Goal: Transaction & Acquisition: Purchase product/service

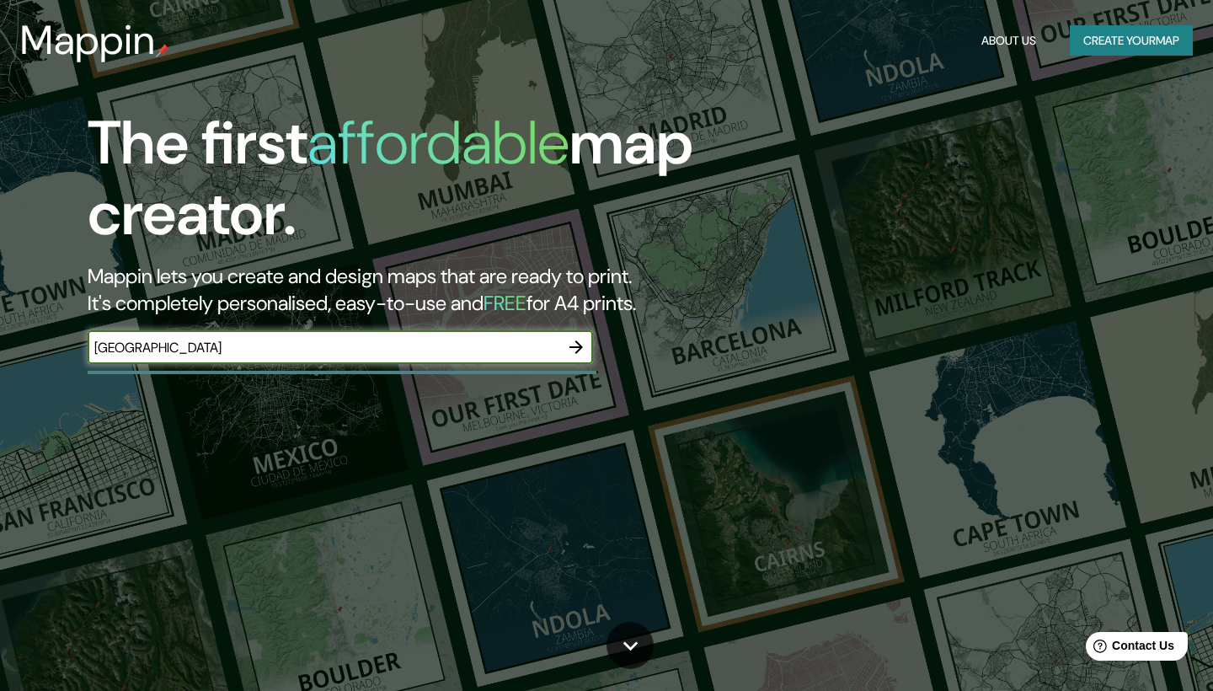
type input "[GEOGRAPHIC_DATA]"
click at [581, 348] on icon "button" at bounding box center [576, 346] width 13 height 13
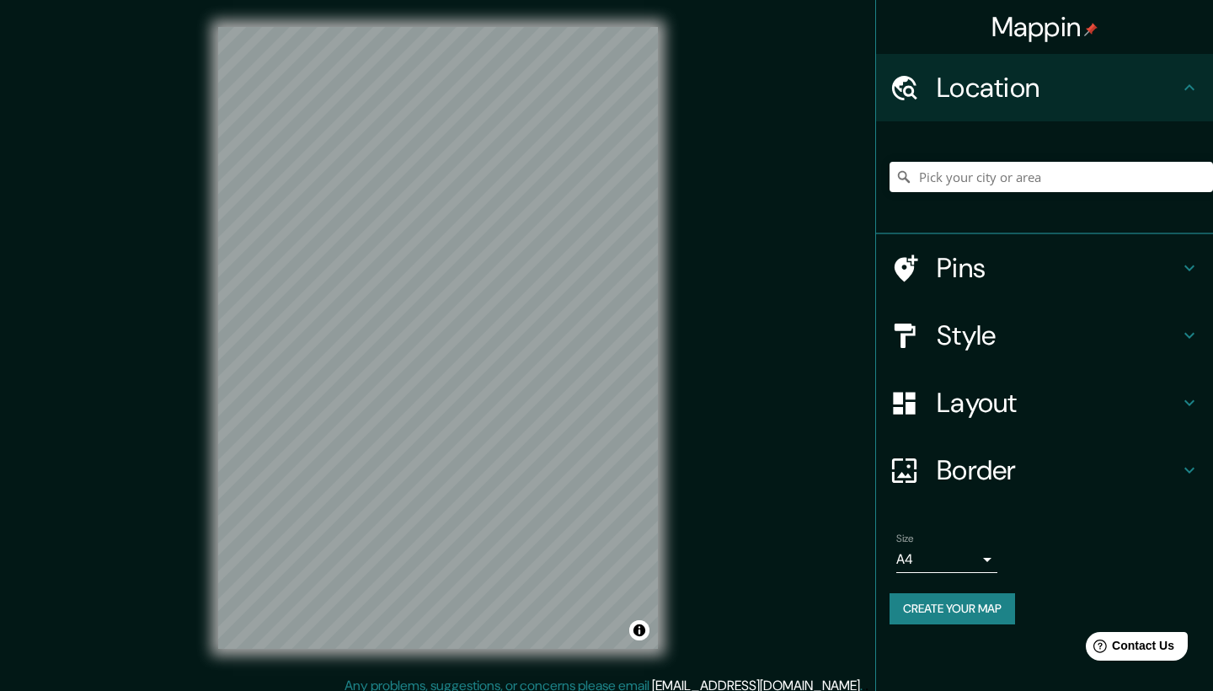
click at [181, 385] on div "Mappin Location Pins Style Layout Border Choose a border. Hint : you can make l…" at bounding box center [606, 351] width 1213 height 703
click at [968, 187] on input "Pick your city or area" at bounding box center [1052, 177] width 324 height 30
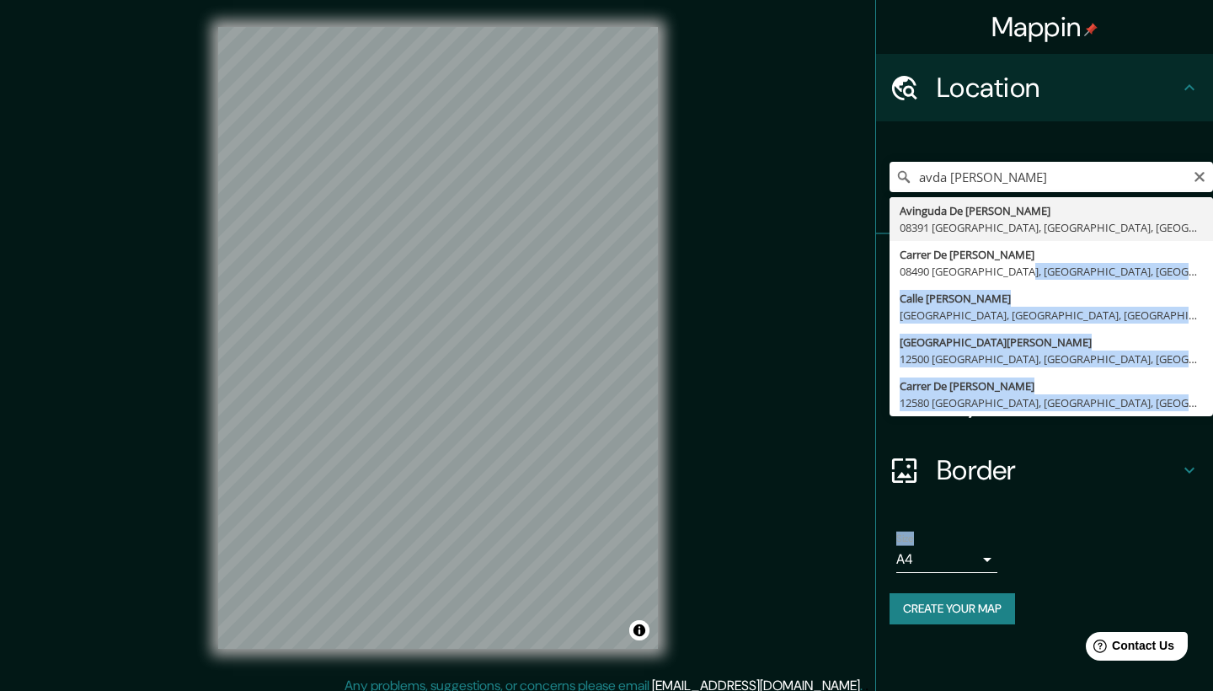
click at [502, 368] on div "Mappin Location avda [PERSON_NAME] De [PERSON_NAME] 08391 [GEOGRAPHIC_DATA], [G…" at bounding box center [606, 351] width 1213 height 703
click at [715, 411] on div "Mappin Location avda [PERSON_NAME] De [PERSON_NAME] 08391 [GEOGRAPHIC_DATA], [G…" at bounding box center [606, 351] width 1213 height 703
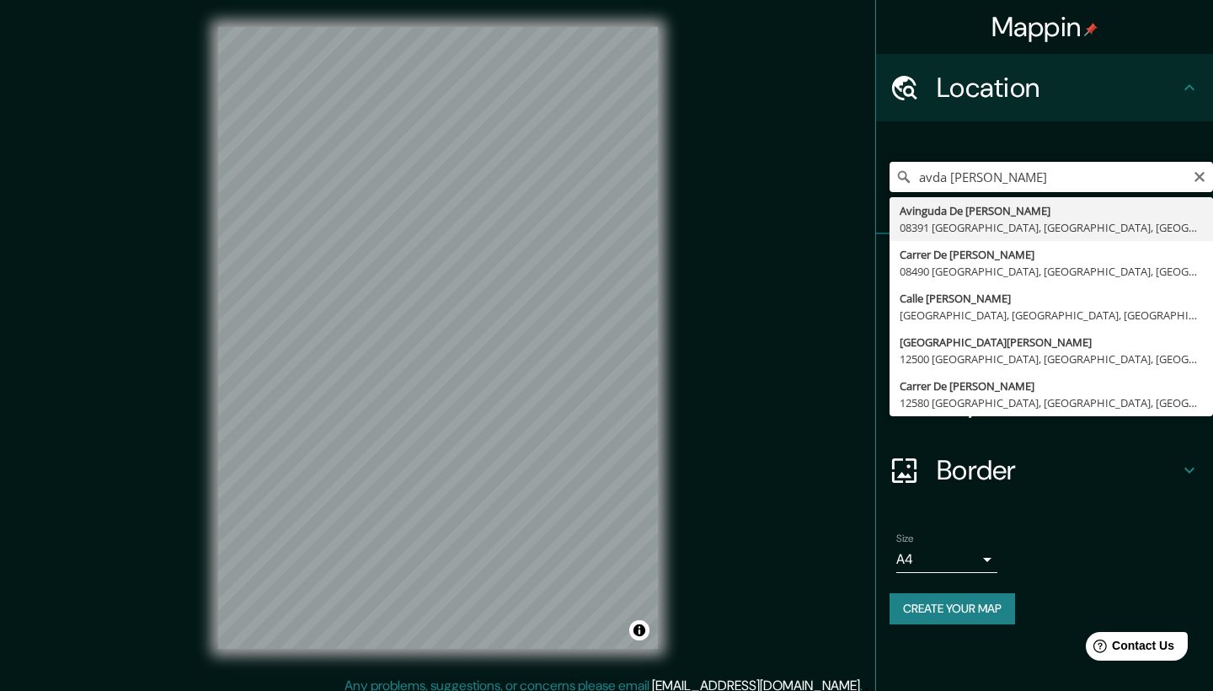
click at [999, 179] on input "avda [PERSON_NAME]" at bounding box center [1052, 177] width 324 height 30
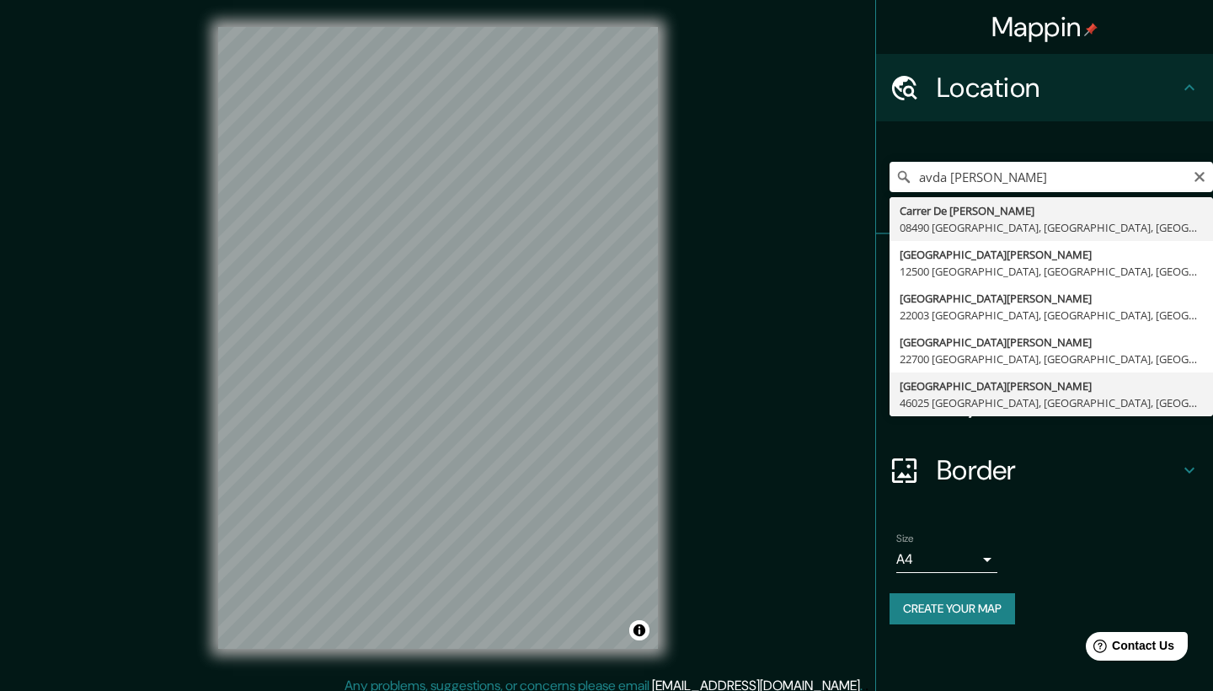
type input "[GEOGRAPHIC_DATA][PERSON_NAME], [GEOGRAPHIC_DATA], [GEOGRAPHIC_DATA]"
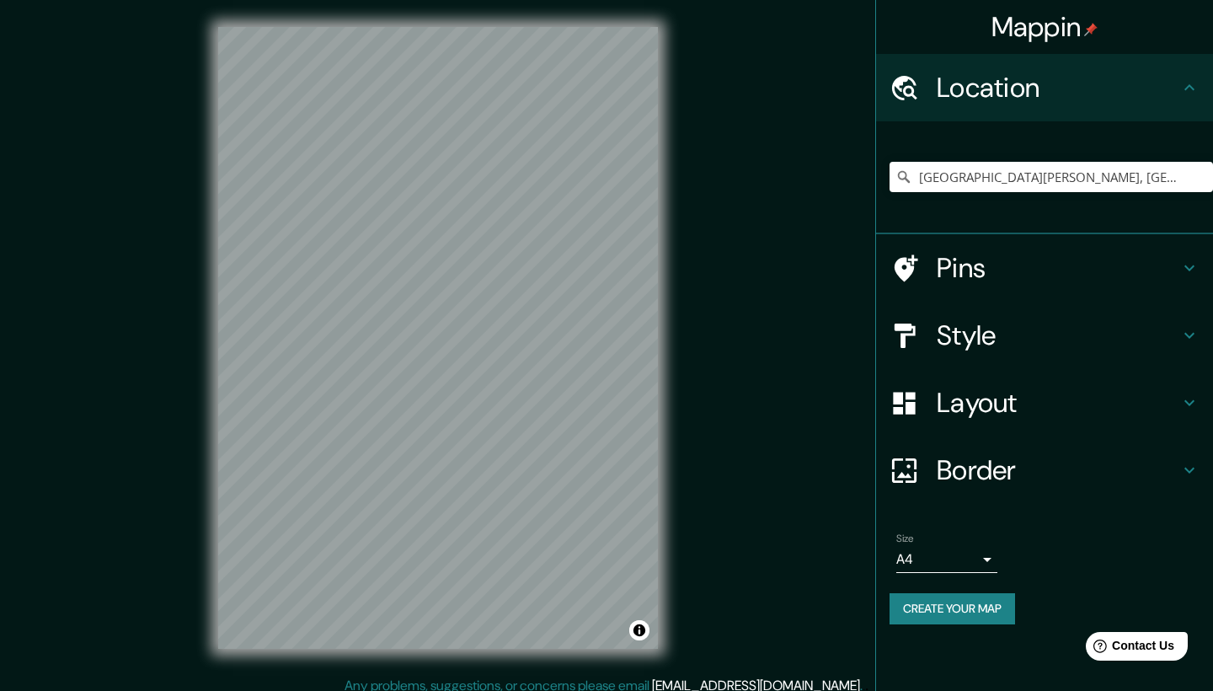
click at [966, 329] on h4 "Style" at bounding box center [1058, 336] width 243 height 34
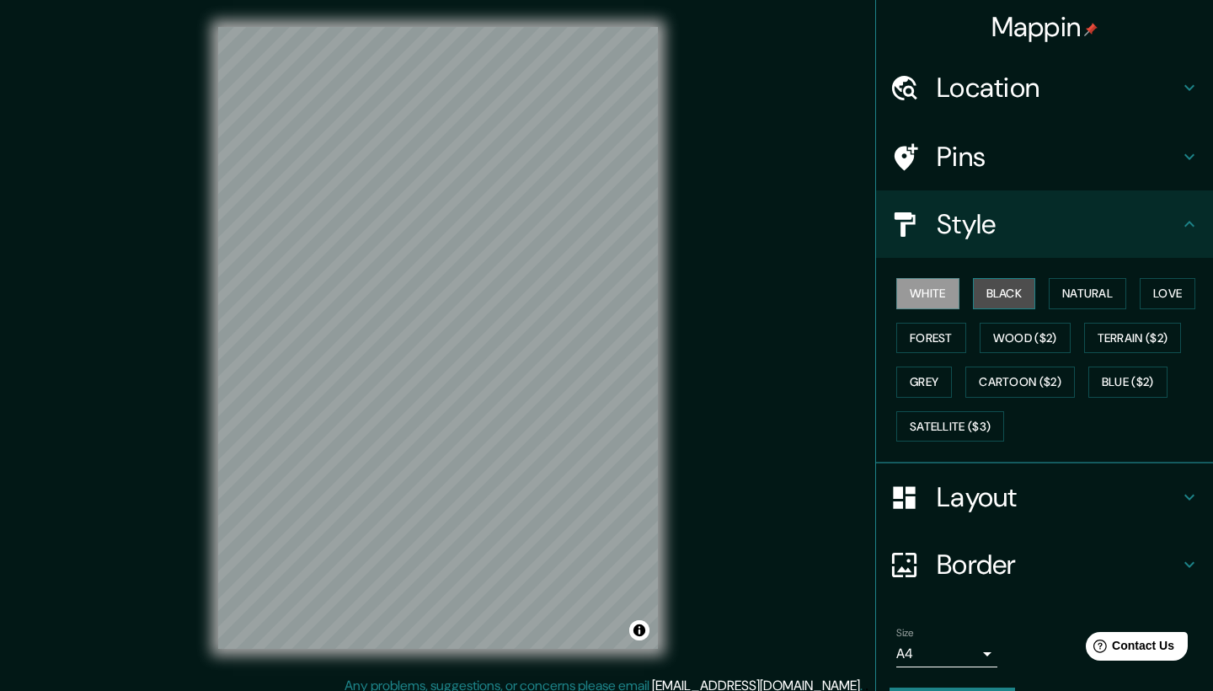
click at [981, 289] on button "Black" at bounding box center [1004, 293] width 63 height 31
click at [933, 328] on button "Forest" at bounding box center [932, 338] width 70 height 31
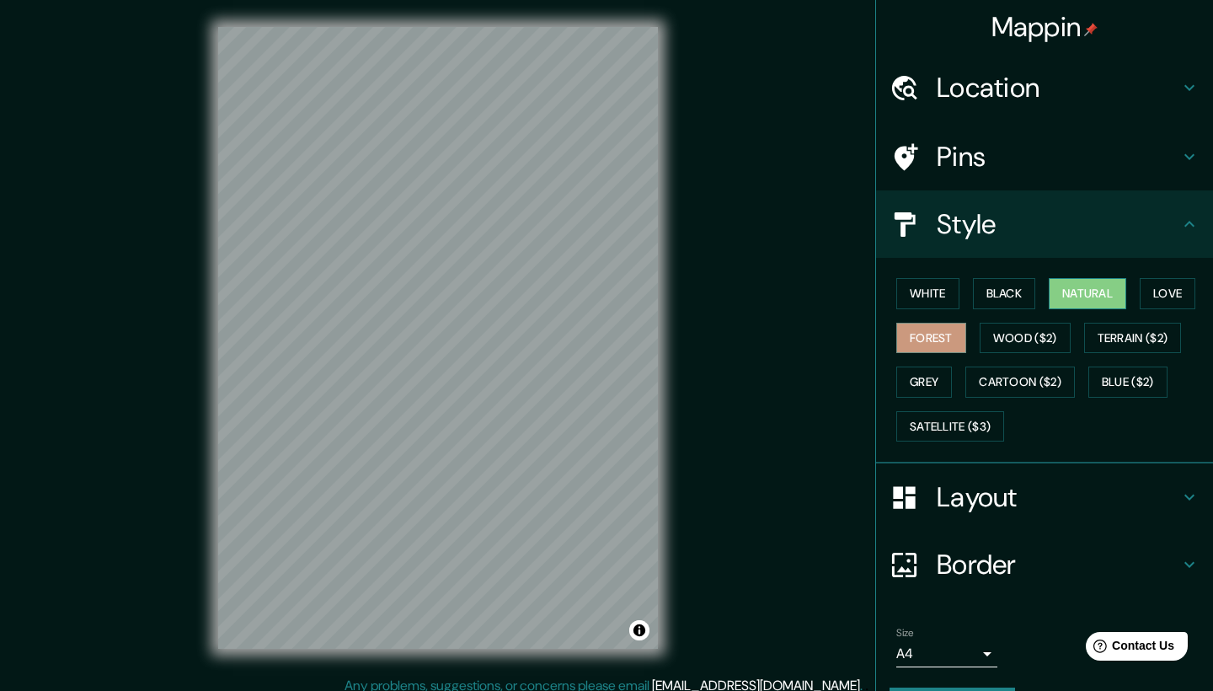
click at [1090, 291] on button "Natural" at bounding box center [1088, 293] width 78 height 31
click at [1048, 388] on button "Cartoon ($2)" at bounding box center [1021, 382] width 110 height 31
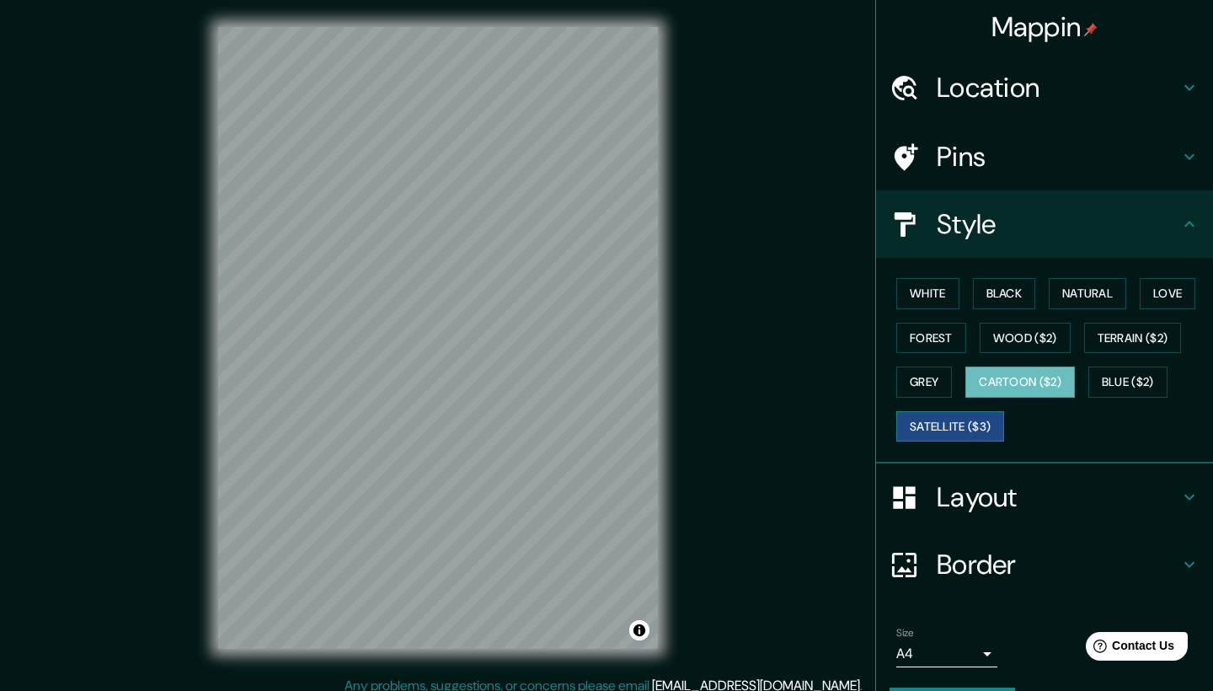
click at [982, 428] on button "Satellite ($3)" at bounding box center [951, 426] width 108 height 31
click at [914, 389] on button "Grey" at bounding box center [925, 382] width 56 height 31
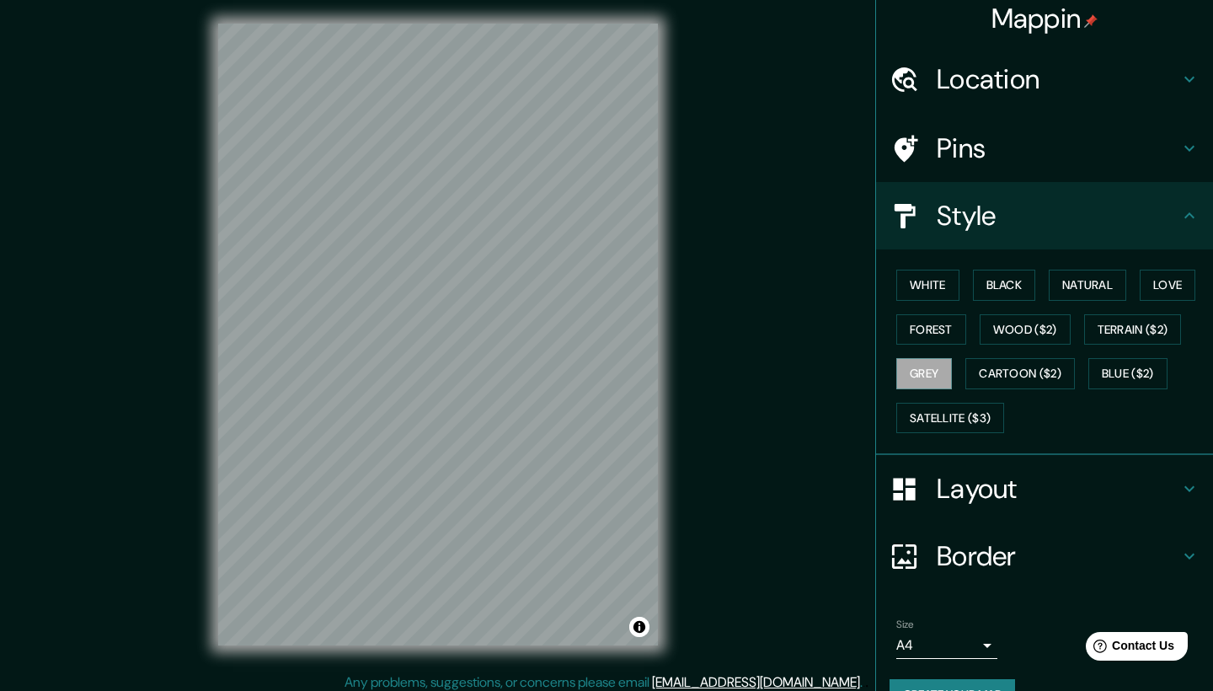
scroll to position [3, 0]
click at [1162, 297] on button "Love" at bounding box center [1168, 285] width 56 height 31
click at [945, 330] on button "Forest" at bounding box center [932, 329] width 70 height 31
click at [1085, 280] on button "Natural" at bounding box center [1088, 285] width 78 height 31
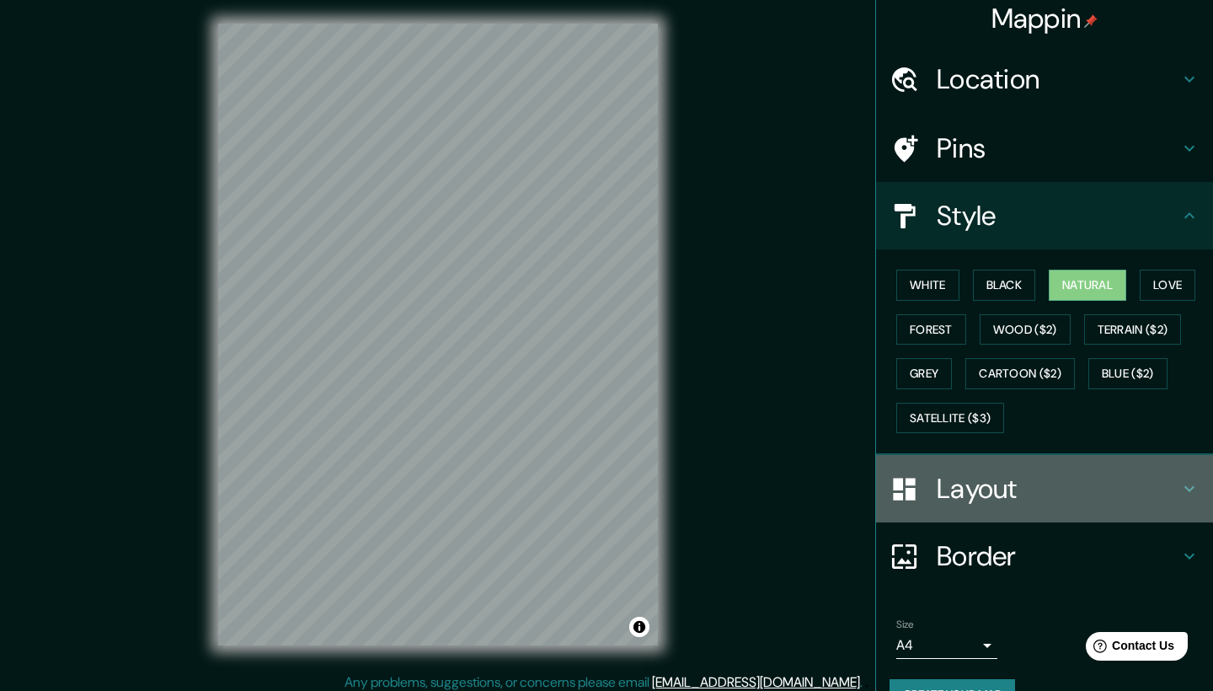
click at [1040, 492] on h4 "Layout" at bounding box center [1058, 489] width 243 height 34
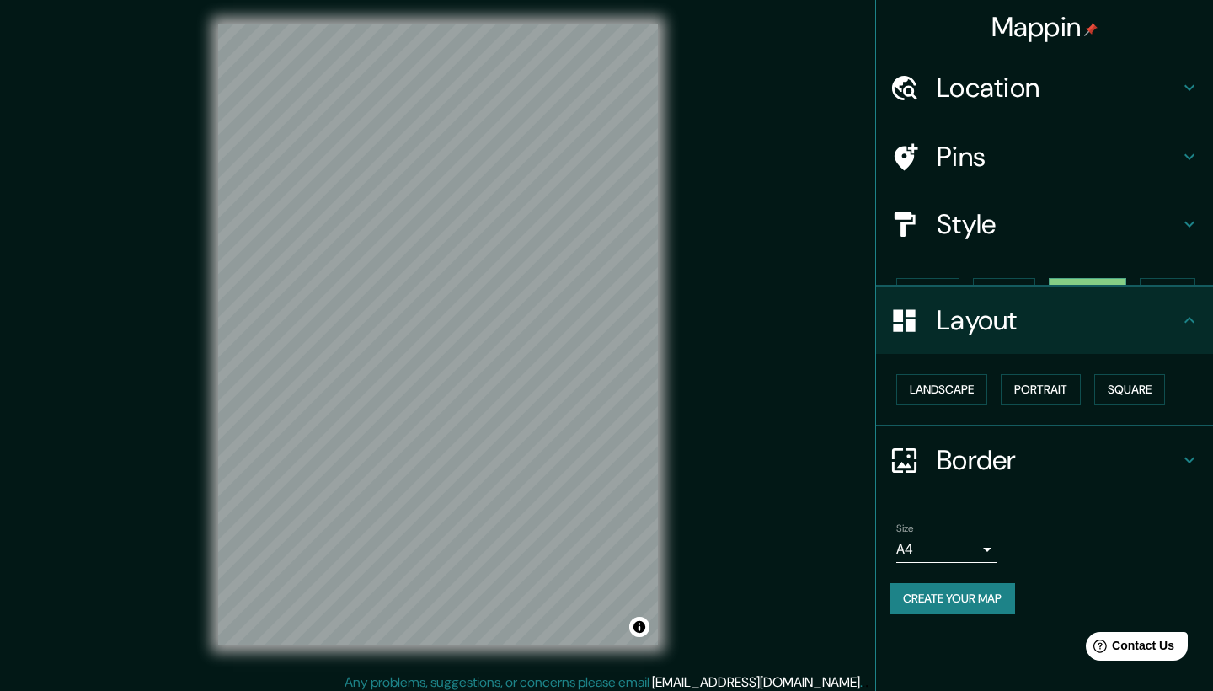
scroll to position [0, 0]
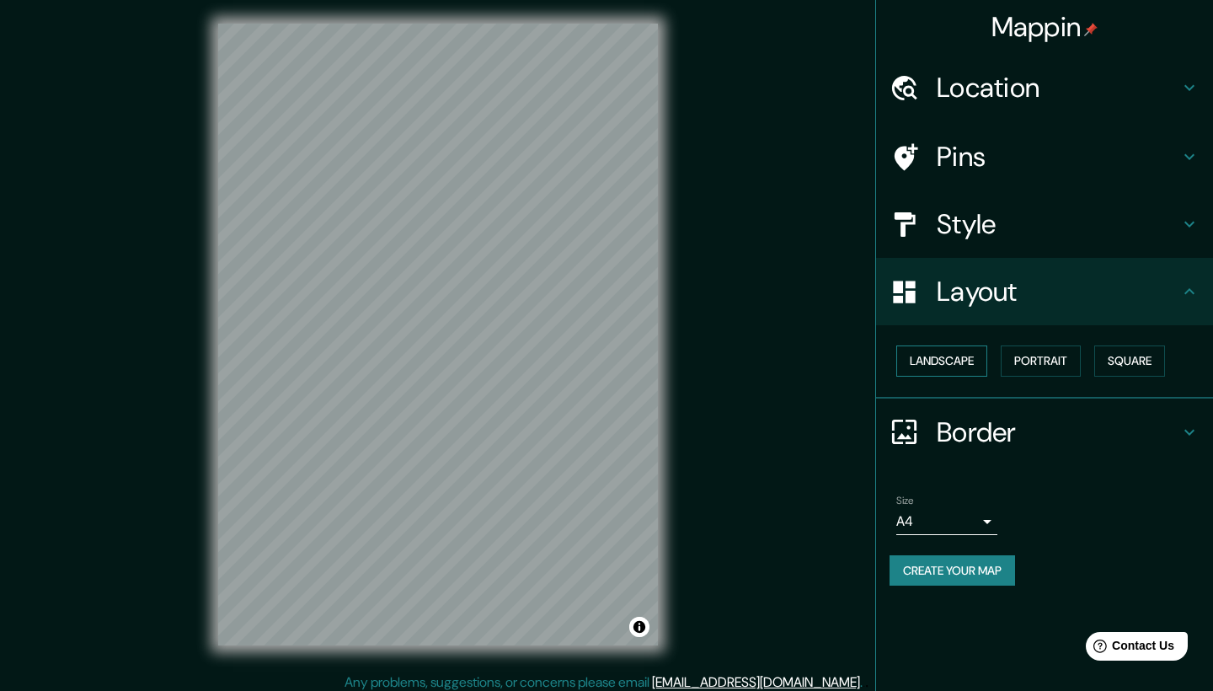
click at [970, 363] on button "Landscape" at bounding box center [942, 360] width 91 height 31
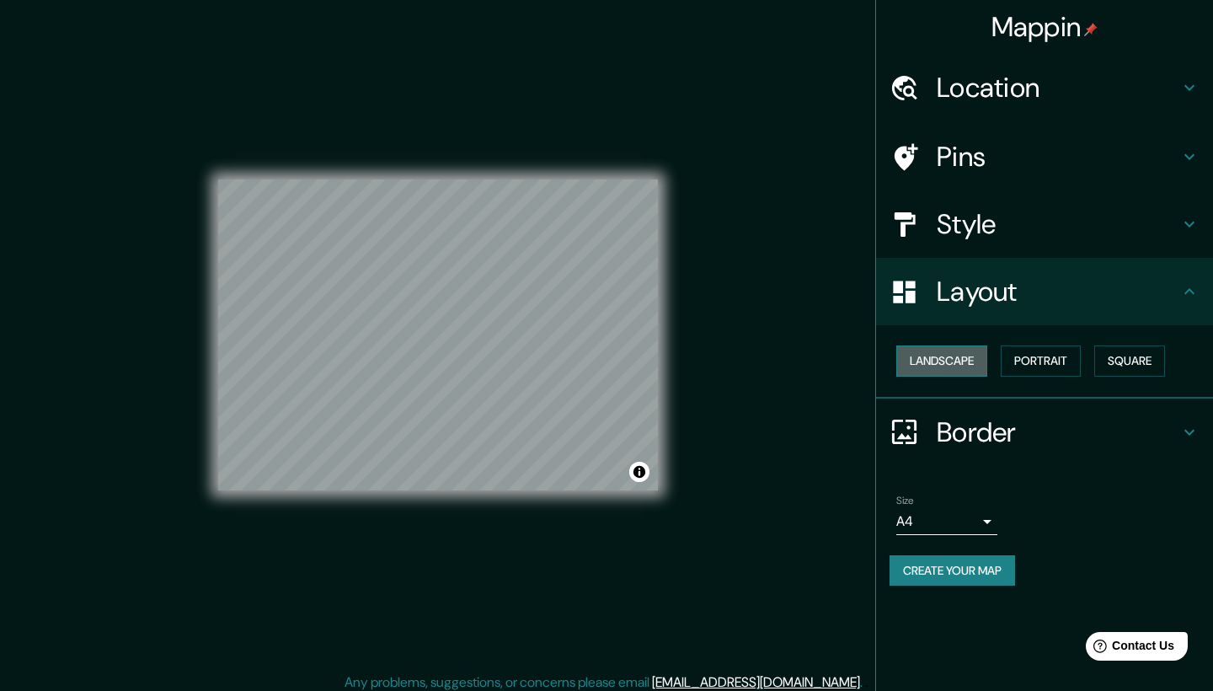
click at [970, 363] on button "Landscape" at bounding box center [942, 360] width 91 height 31
click at [1041, 360] on button "Portrait" at bounding box center [1041, 360] width 80 height 31
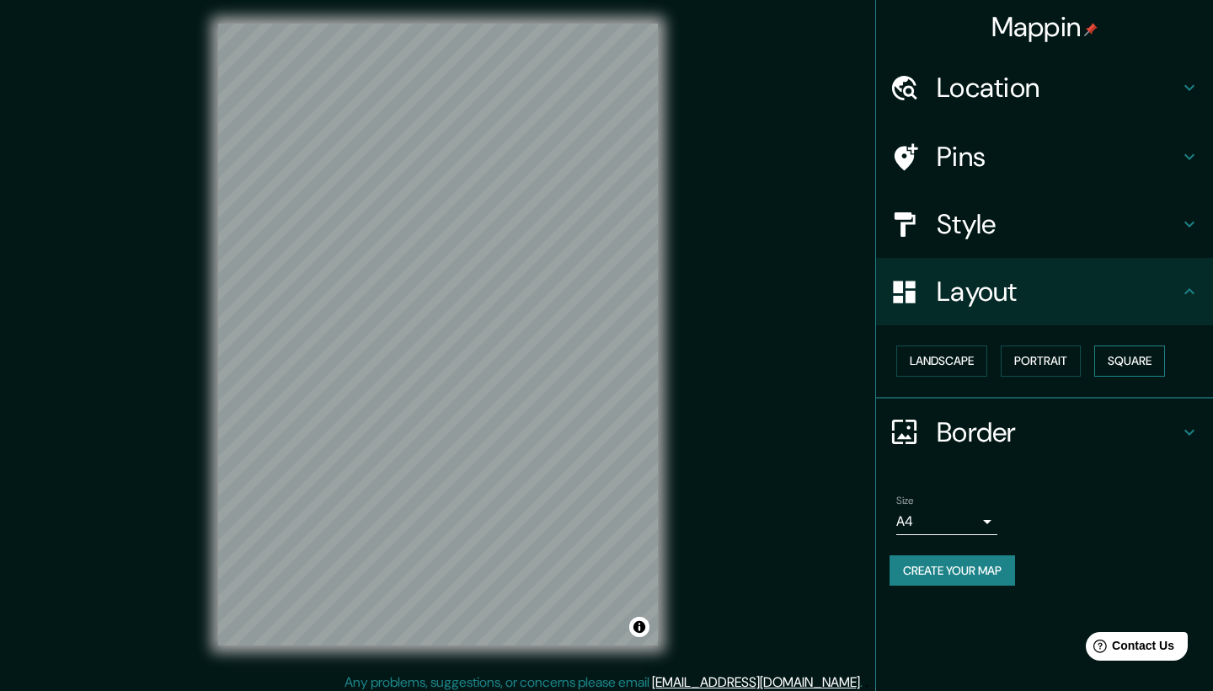
click at [1135, 367] on button "Square" at bounding box center [1130, 360] width 71 height 31
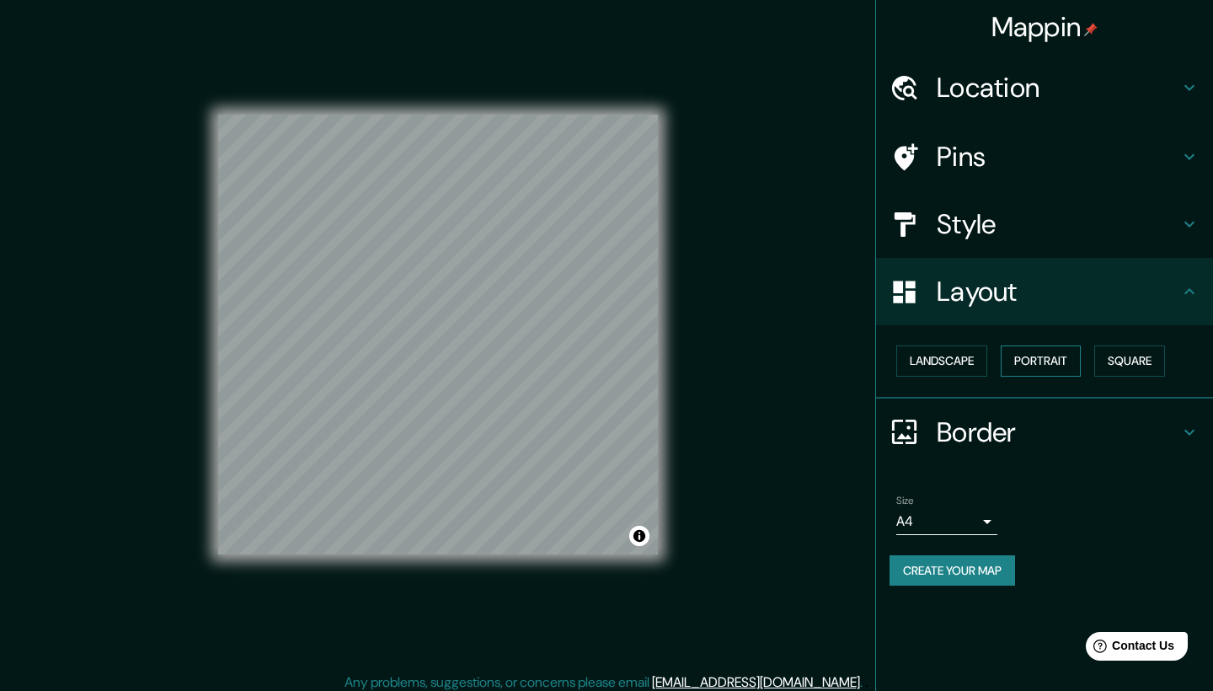
click at [1058, 363] on button "Portrait" at bounding box center [1041, 360] width 80 height 31
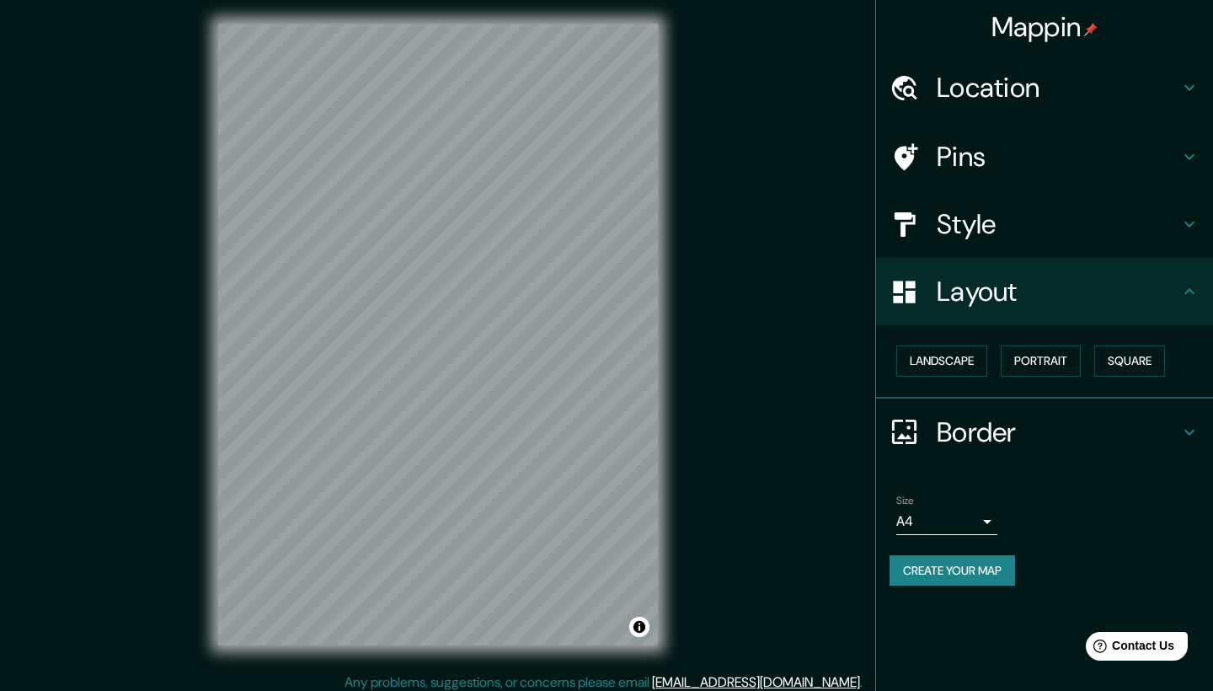
click at [1051, 419] on h4 "Border" at bounding box center [1058, 432] width 243 height 34
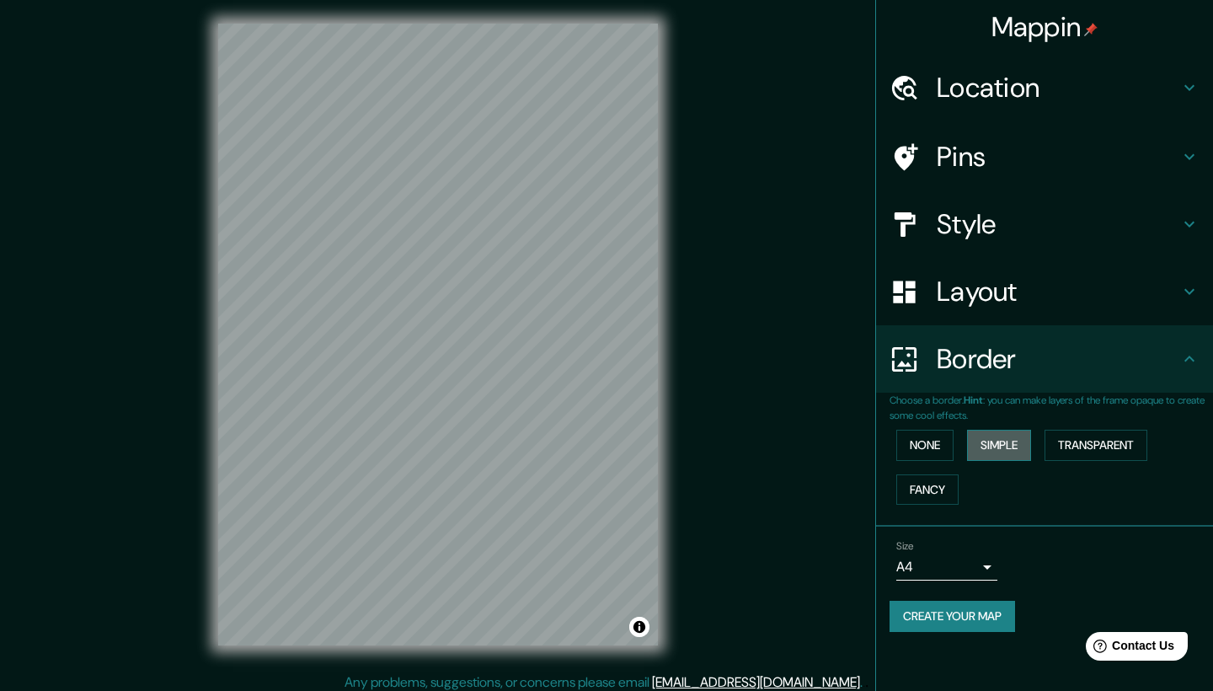
click at [1018, 442] on button "Simple" at bounding box center [999, 445] width 64 height 31
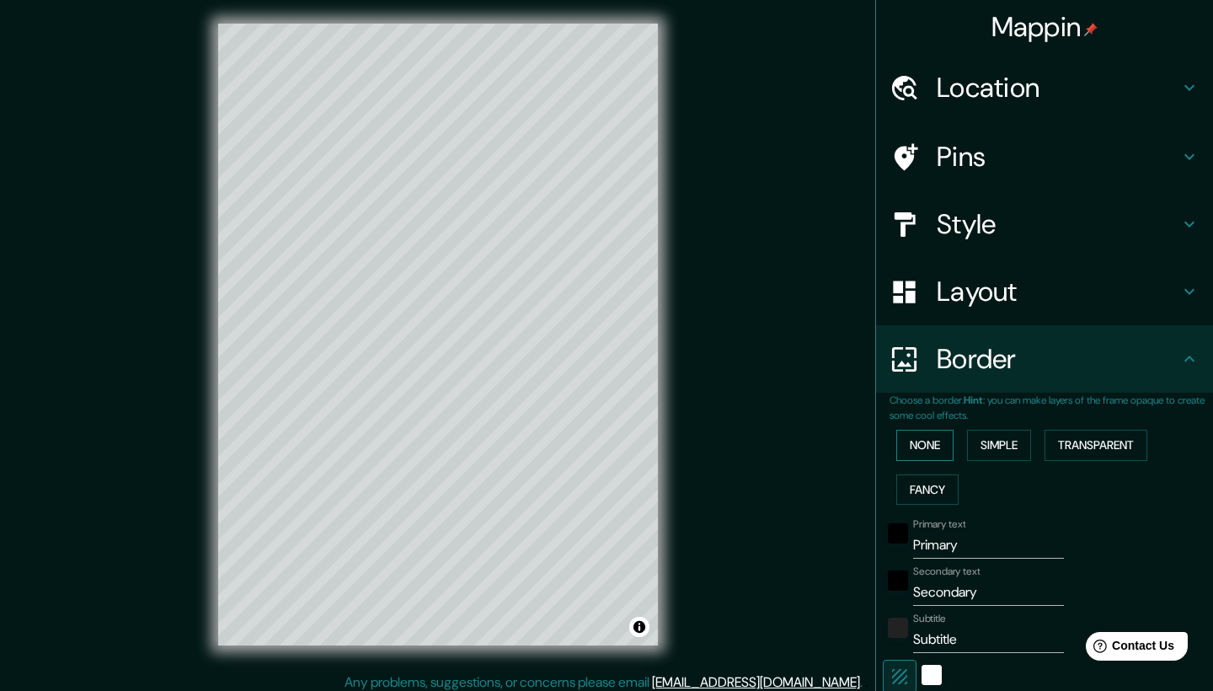
click at [942, 436] on button "None" at bounding box center [925, 445] width 57 height 31
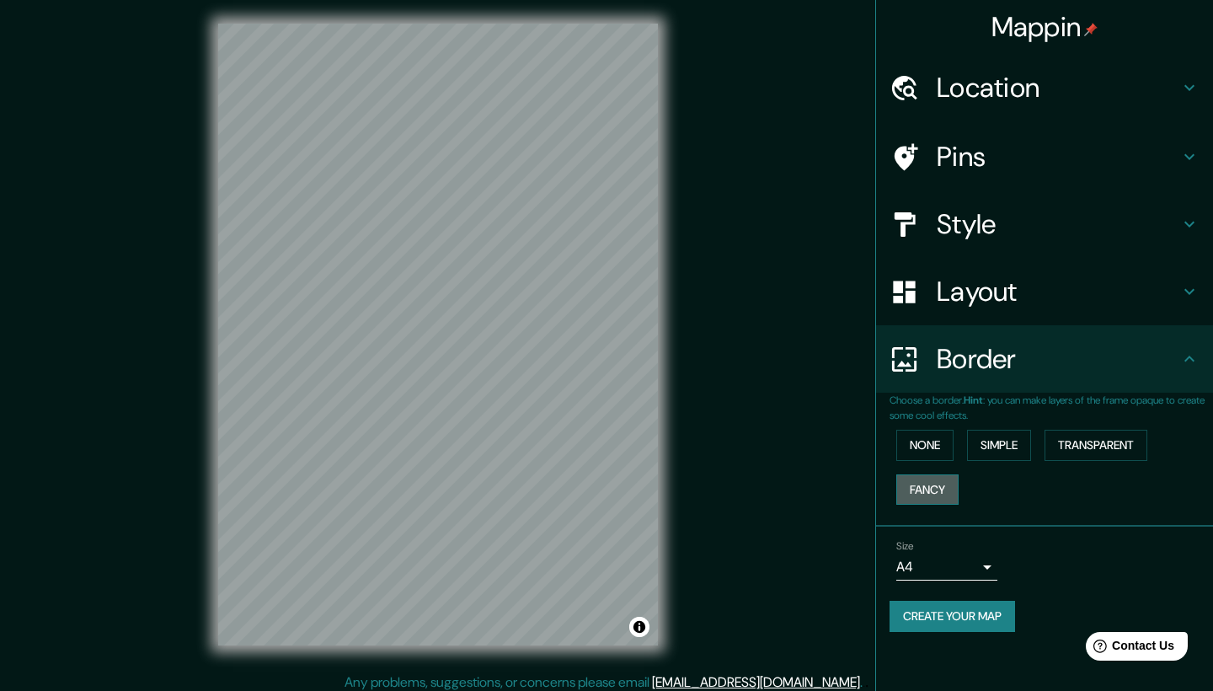
click at [921, 474] on button "Fancy" at bounding box center [928, 489] width 62 height 31
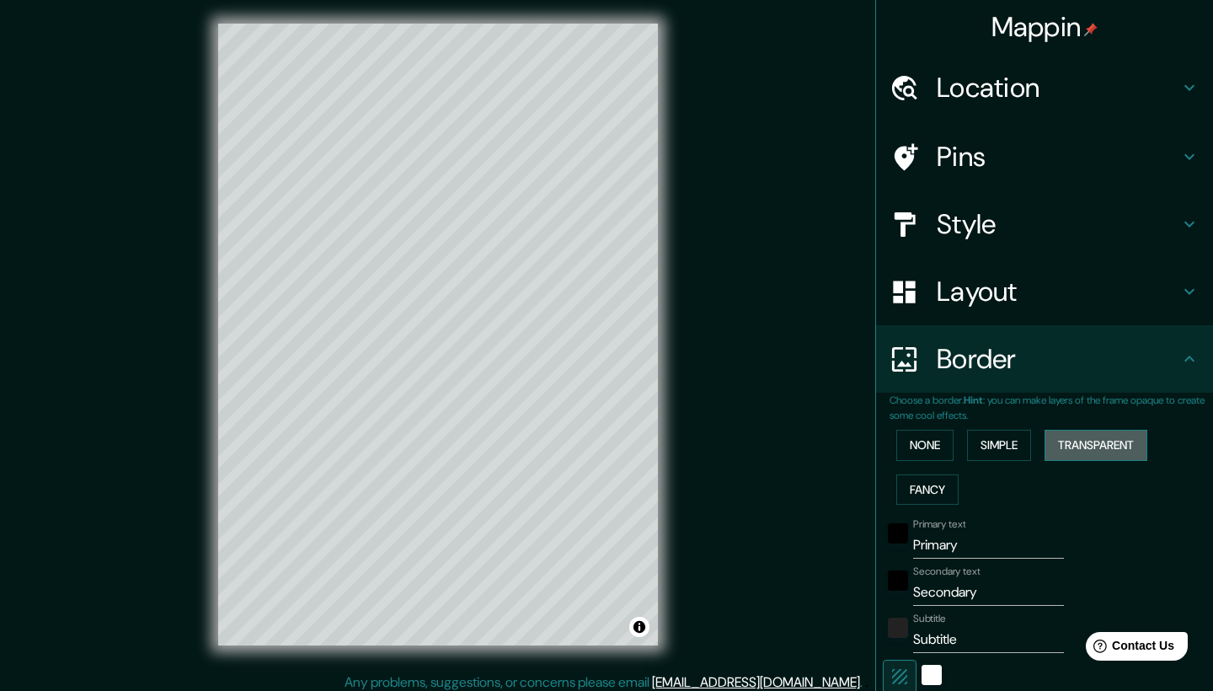
click at [1084, 441] on button "Transparent" at bounding box center [1096, 445] width 103 height 31
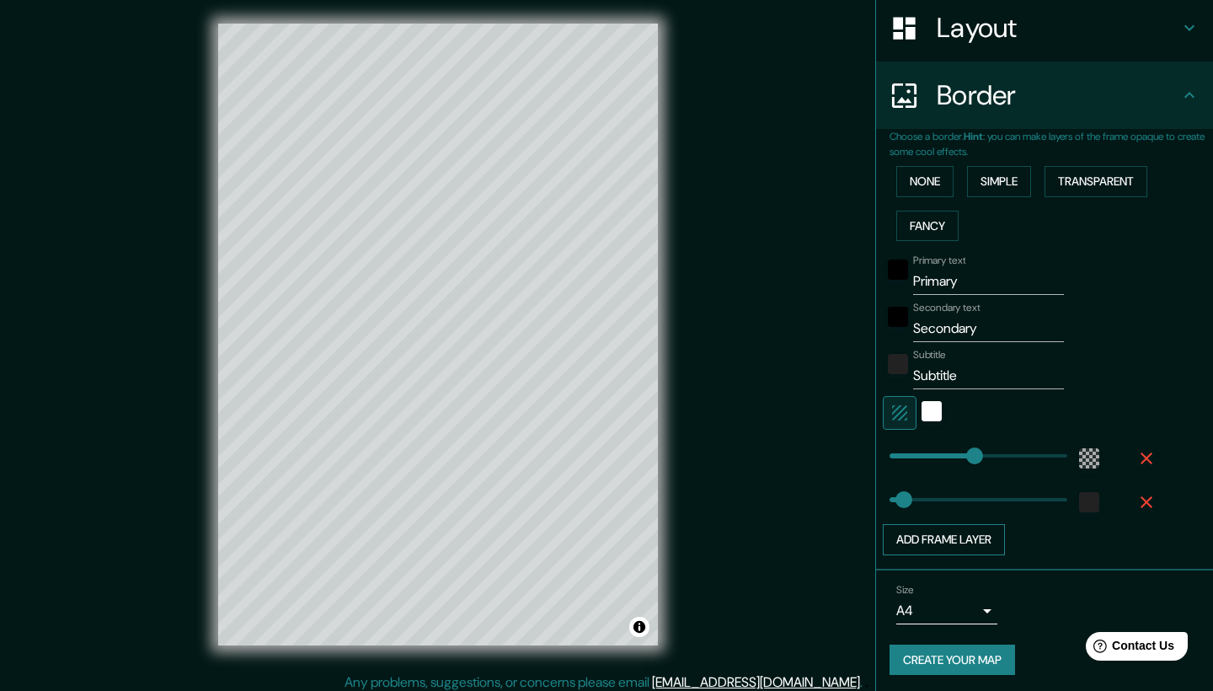
scroll to position [262, 0]
click at [930, 407] on div "white" at bounding box center [932, 413] width 20 height 20
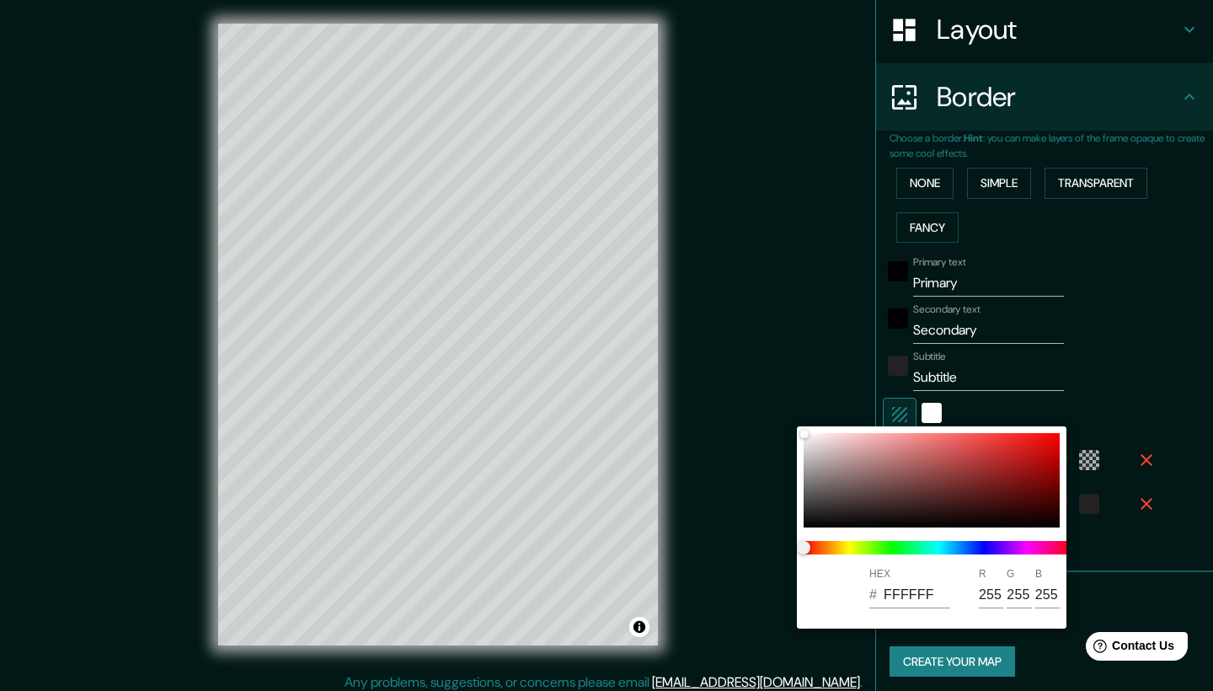
click at [904, 406] on div at bounding box center [606, 345] width 1213 height 691
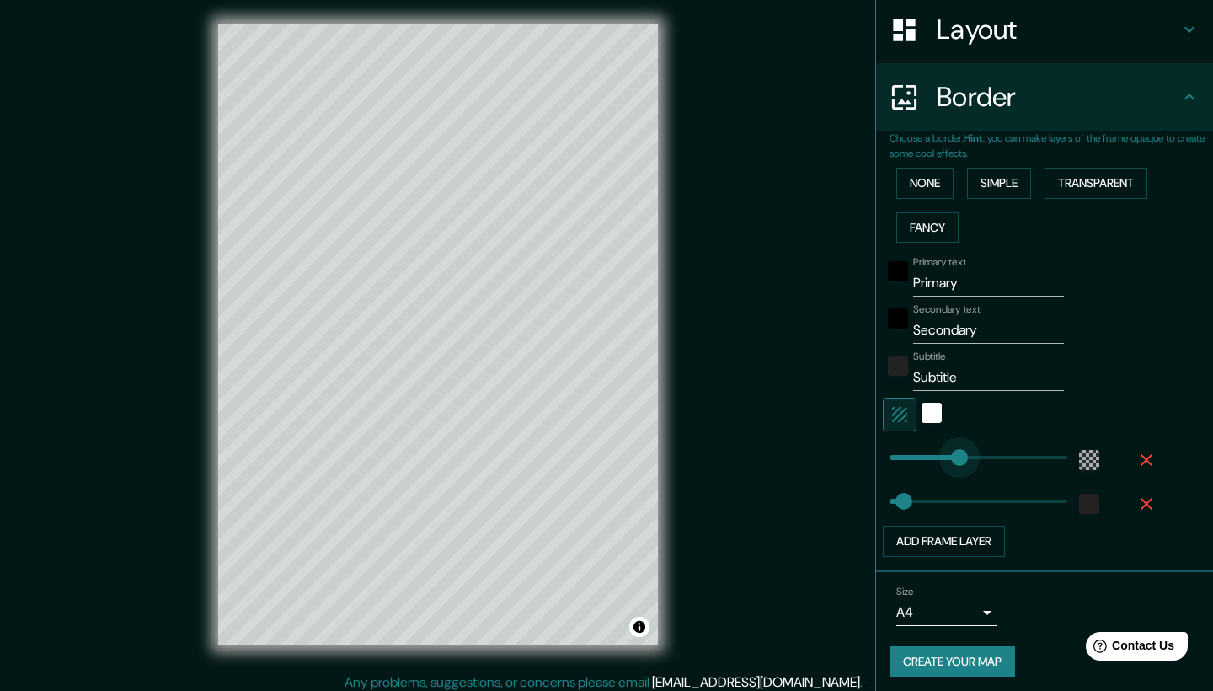
type input "196"
drag, startPoint x: 971, startPoint y: 458, endPoint x: 956, endPoint y: 453, distance: 15.2
type input "121"
drag, startPoint x: 908, startPoint y: 491, endPoint x: 931, endPoint y: 491, distance: 23.6
type input "45"
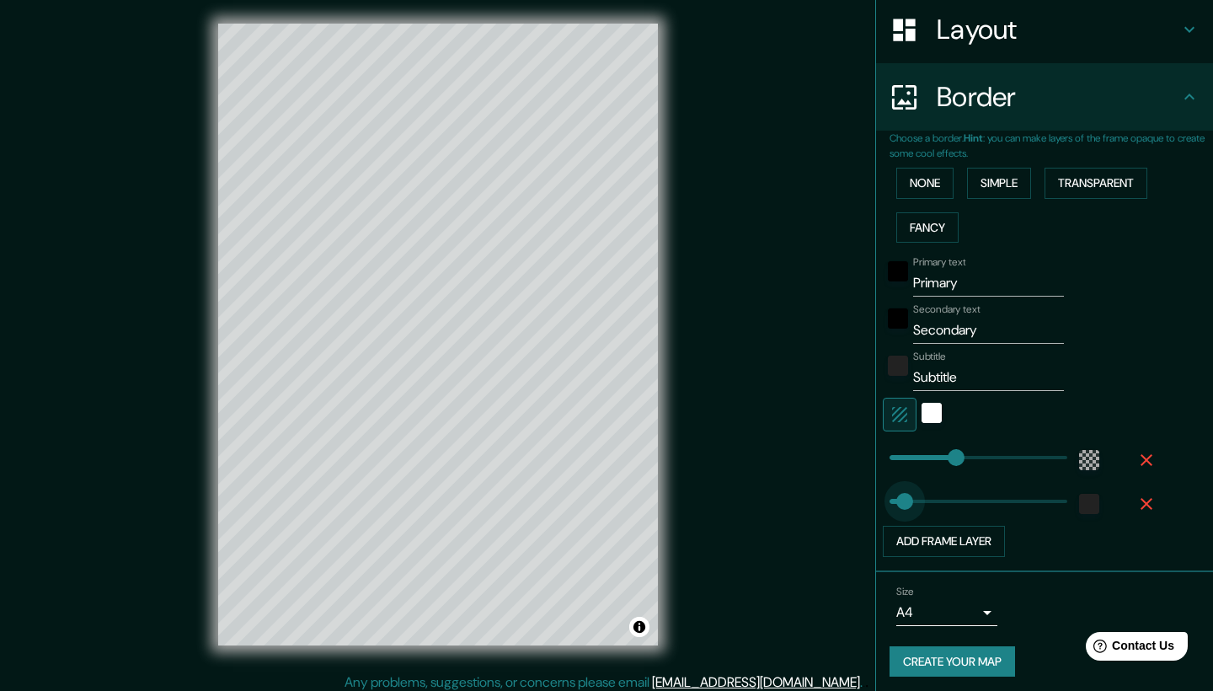
drag, startPoint x: 931, startPoint y: 491, endPoint x: 905, endPoint y: 489, distance: 26.2
type input "27"
drag, startPoint x: 950, startPoint y: 447, endPoint x: 899, endPoint y: 449, distance: 50.6
type input "32"
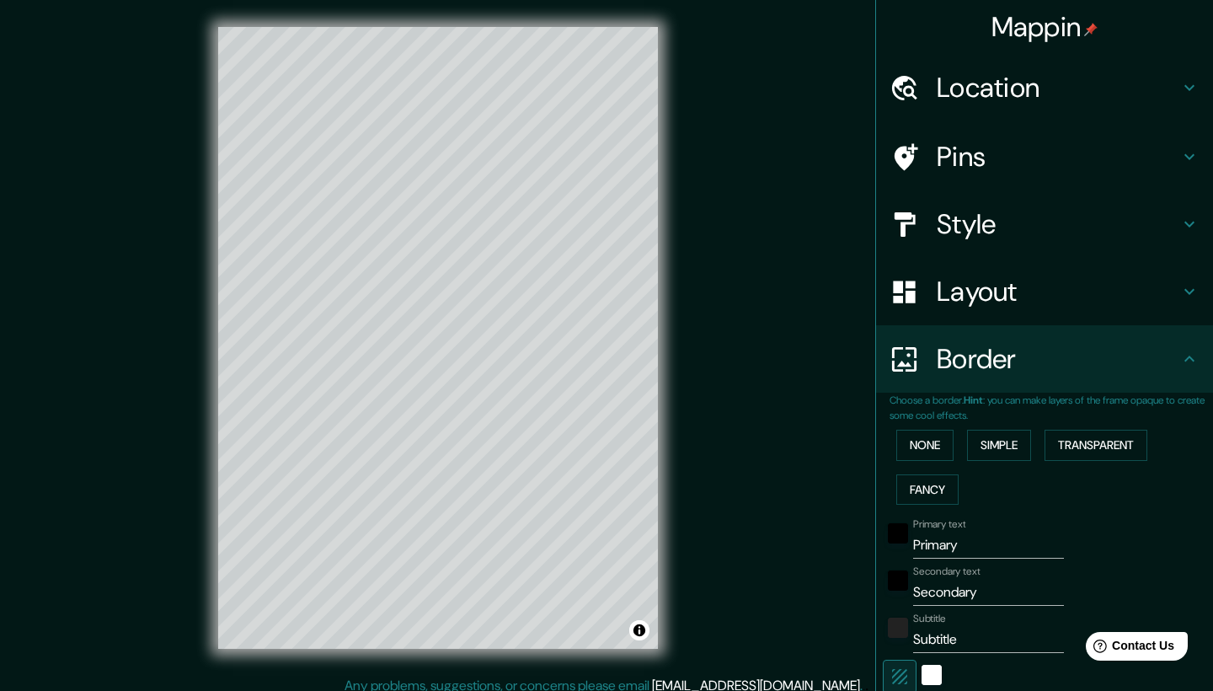
scroll to position [0, 0]
click at [996, 292] on h4 "Layout" at bounding box center [1058, 292] width 243 height 34
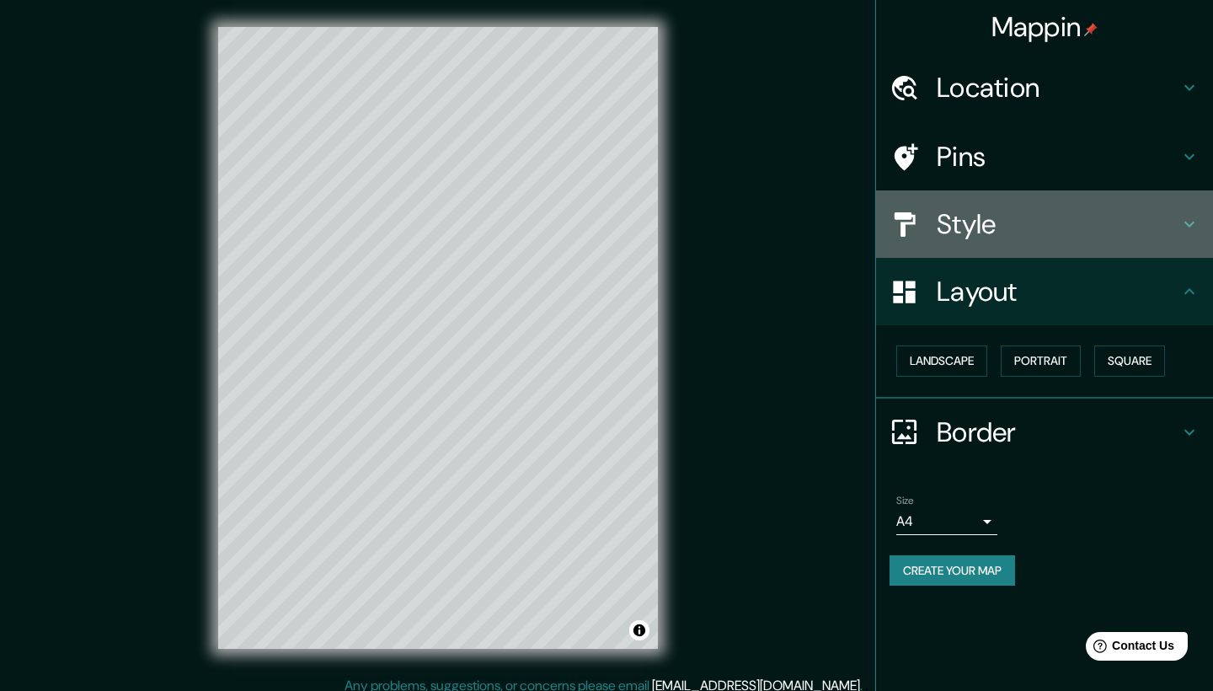
click at [1010, 238] on h4 "Style" at bounding box center [1058, 224] width 243 height 34
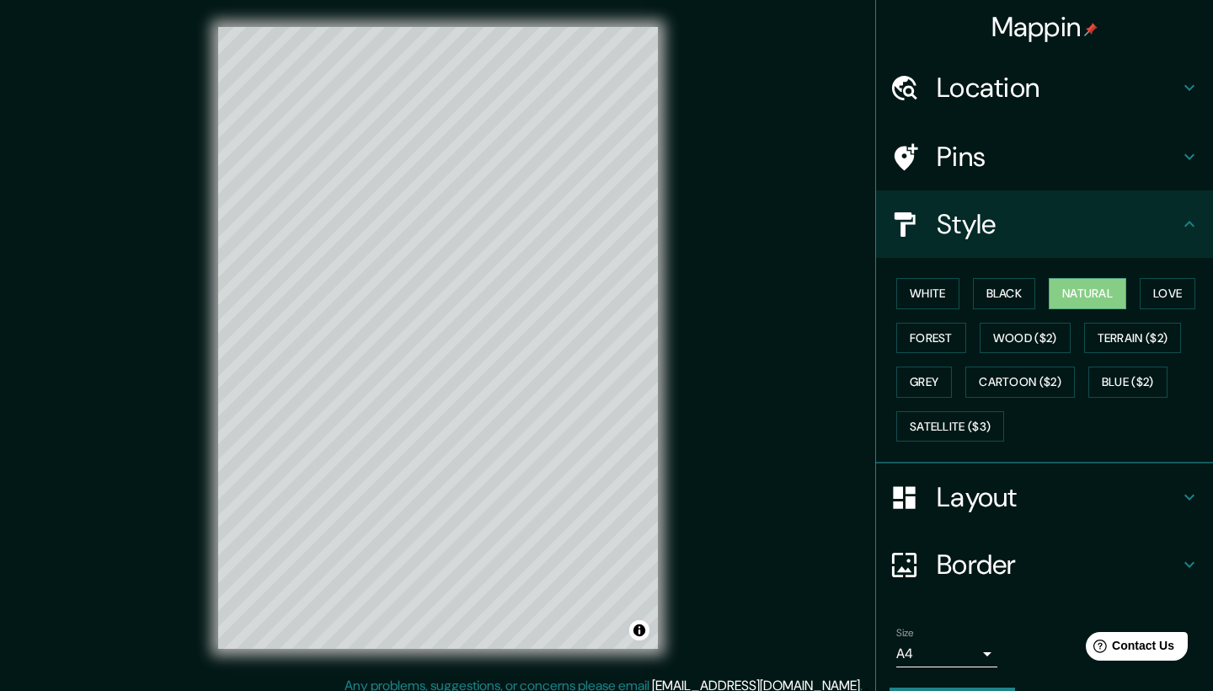
click at [1031, 172] on div "Pins" at bounding box center [1044, 156] width 337 height 67
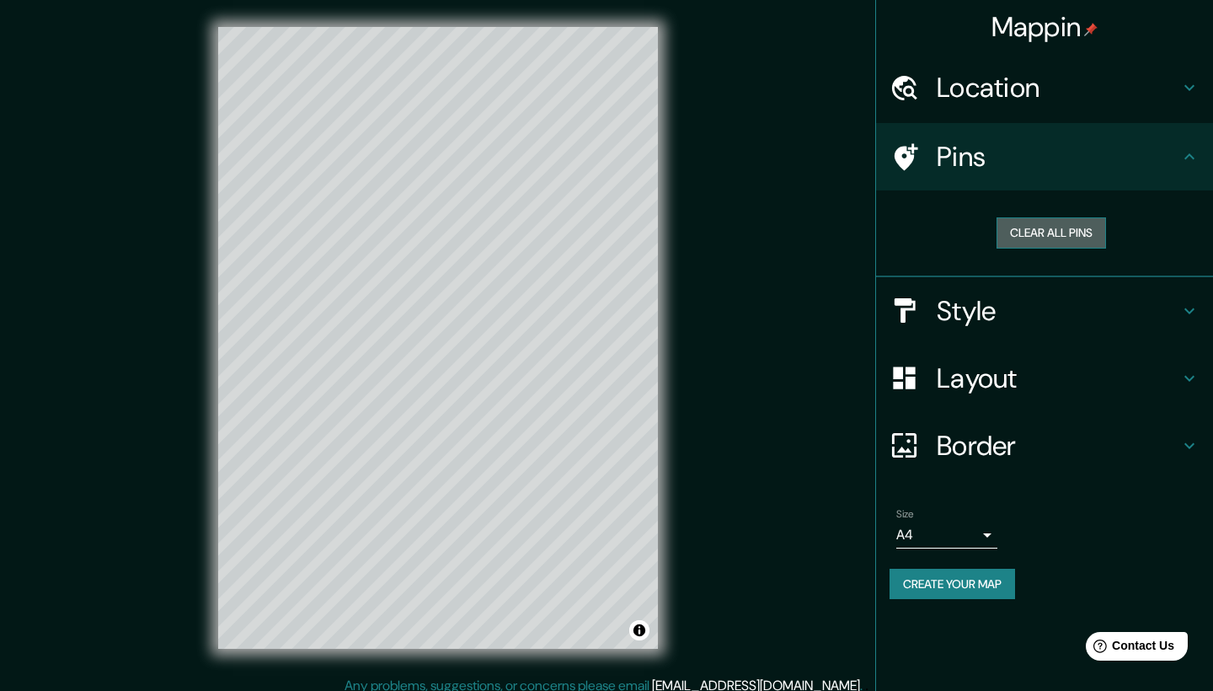
click at [1037, 238] on button "Clear all pins" at bounding box center [1052, 232] width 110 height 31
click at [1056, 237] on button "Clear all pins" at bounding box center [1052, 232] width 110 height 31
click at [993, 303] on h4 "Style" at bounding box center [1058, 311] width 243 height 34
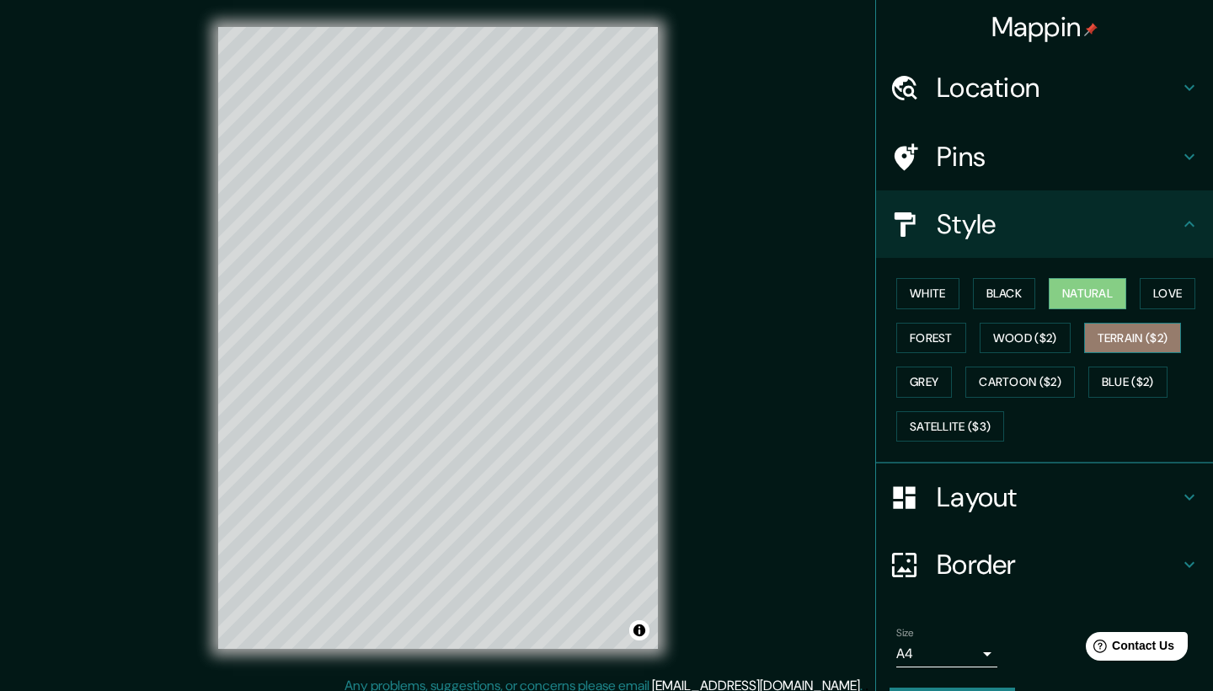
click at [1111, 341] on button "Terrain ($2)" at bounding box center [1133, 338] width 98 height 31
click at [1138, 378] on button "Blue ($2)" at bounding box center [1128, 382] width 79 height 31
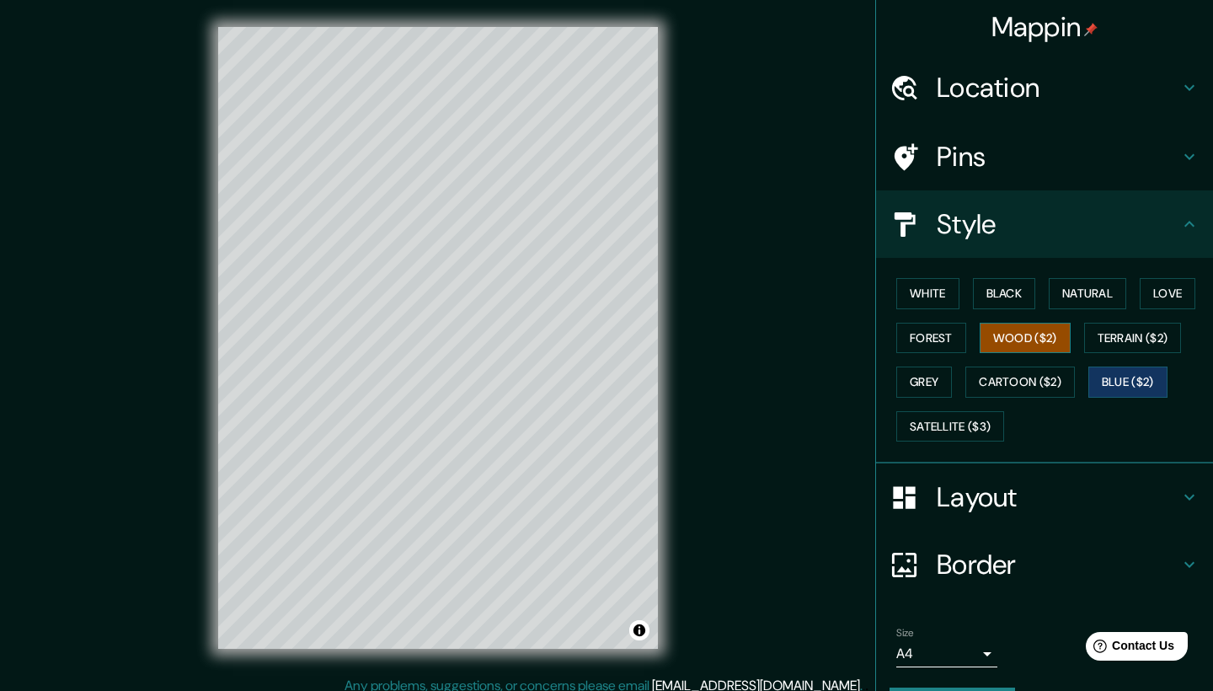
click at [1017, 327] on button "Wood ($2)" at bounding box center [1025, 338] width 91 height 31
click at [985, 390] on button "Cartoon ($2)" at bounding box center [1021, 382] width 110 height 31
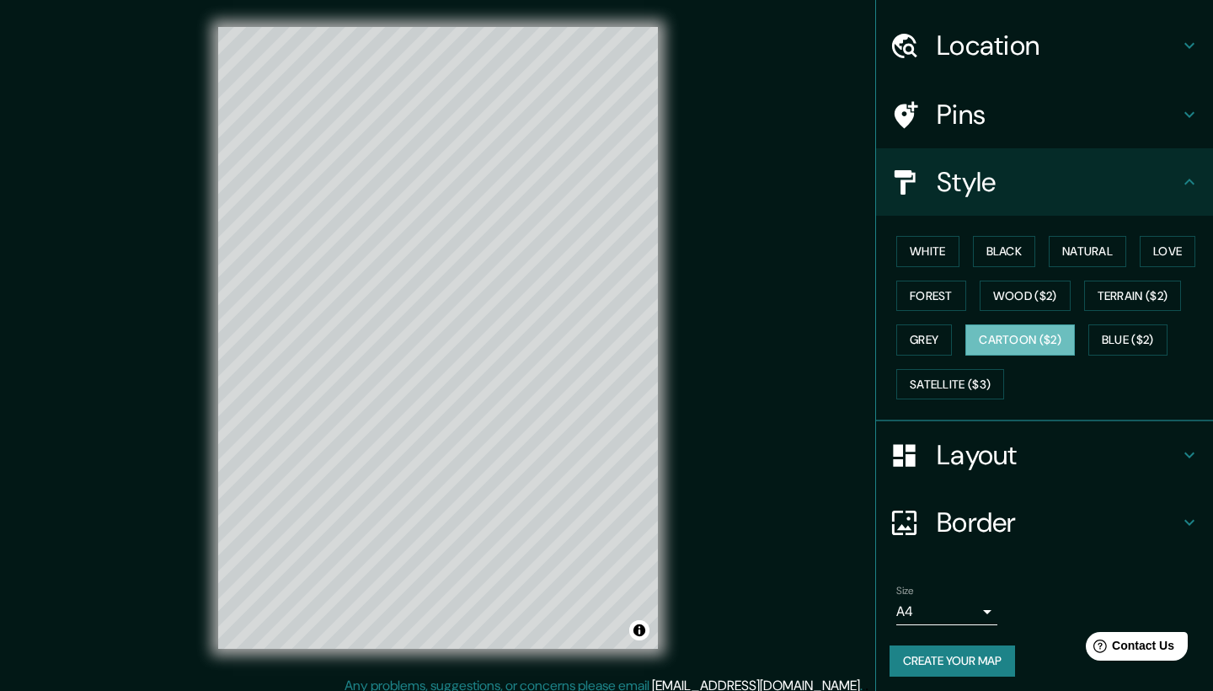
scroll to position [41, 0]
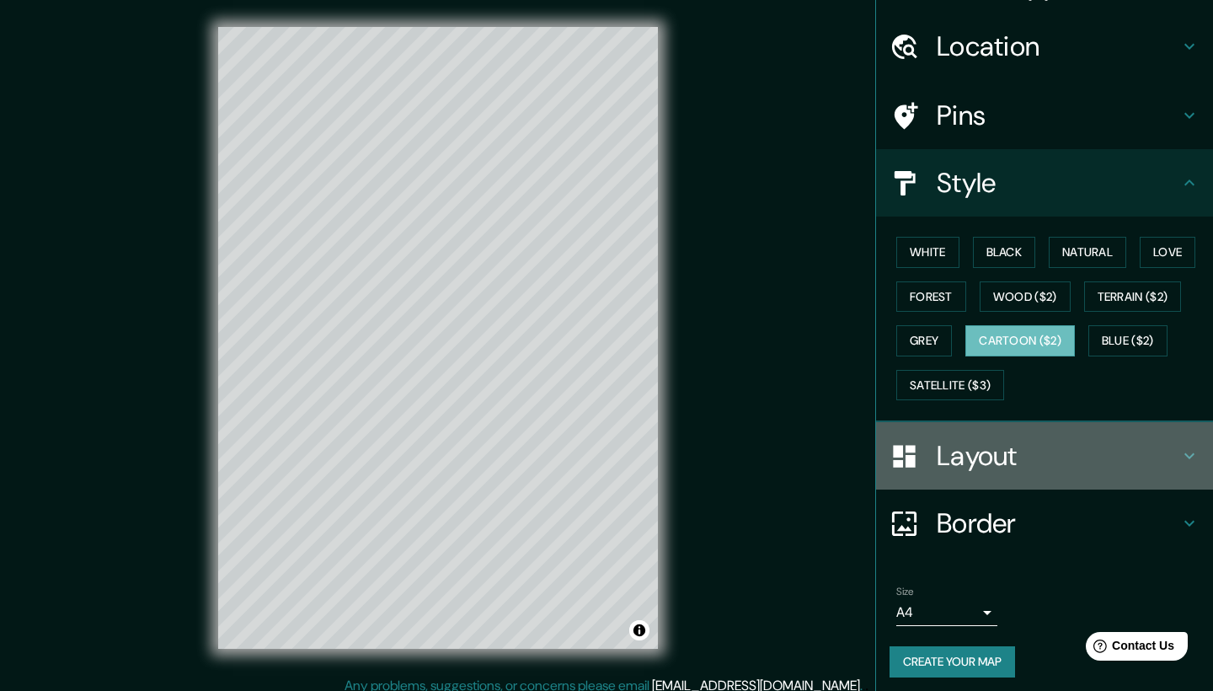
click at [982, 452] on h4 "Layout" at bounding box center [1058, 456] width 243 height 34
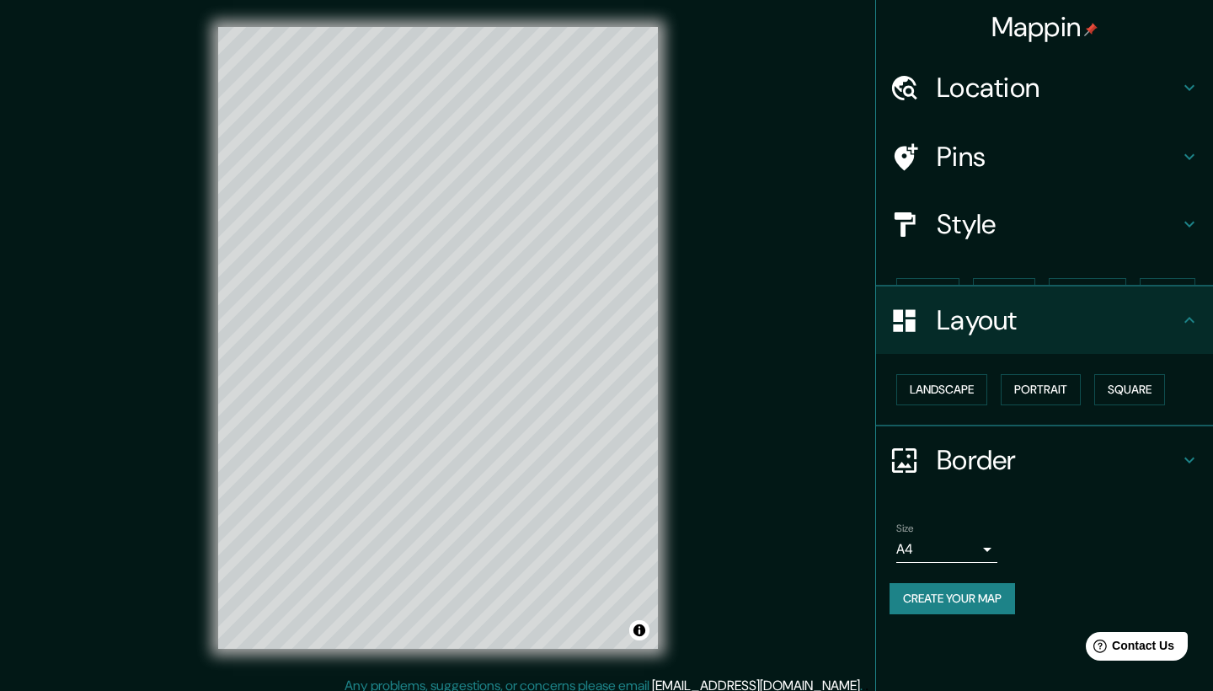
scroll to position [0, 0]
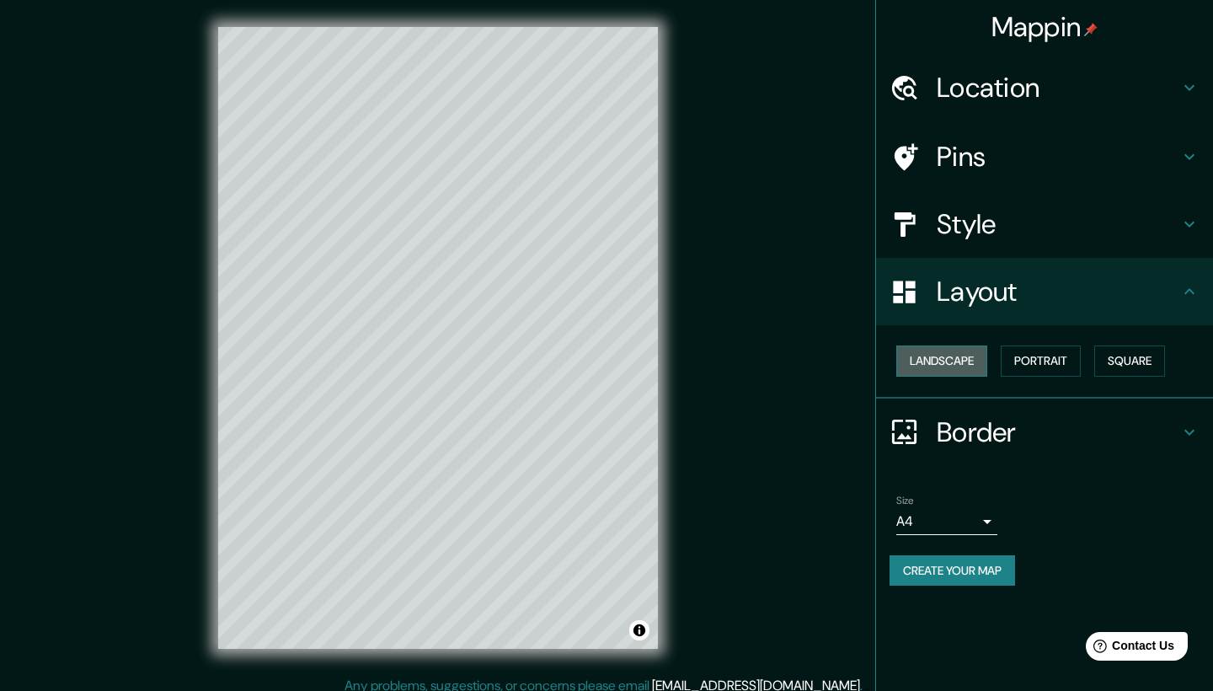
click at [959, 364] on button "Landscape" at bounding box center [942, 360] width 91 height 31
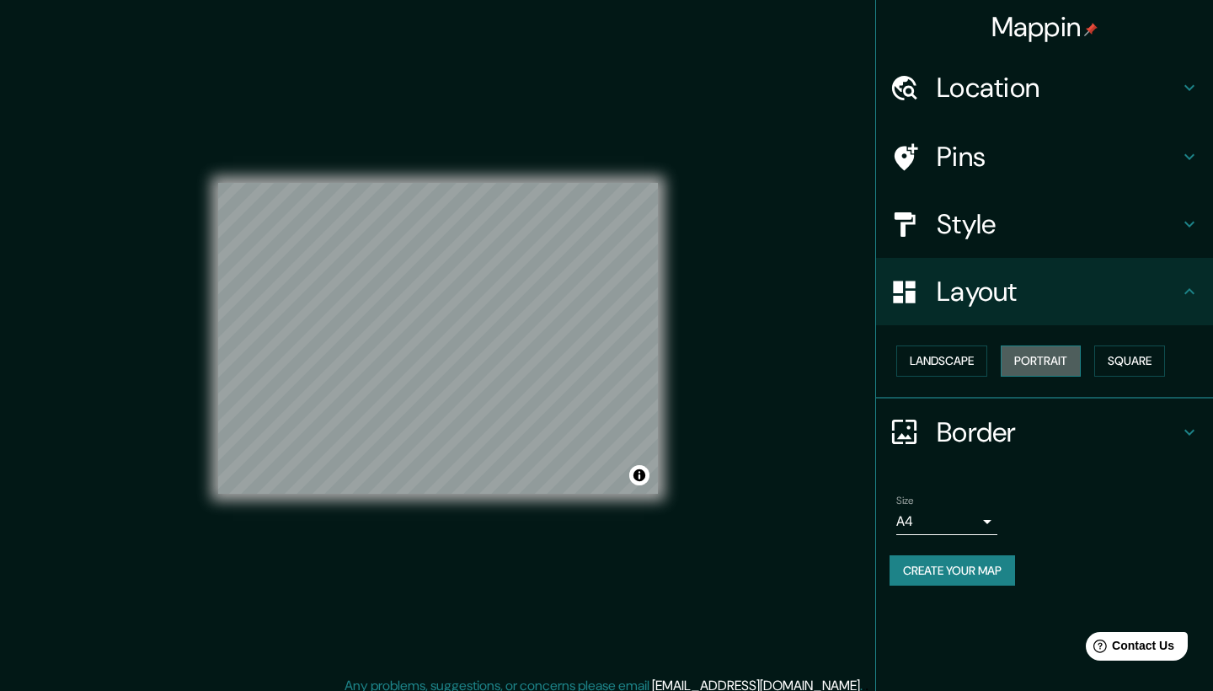
click at [1042, 370] on button "Portrait" at bounding box center [1041, 360] width 80 height 31
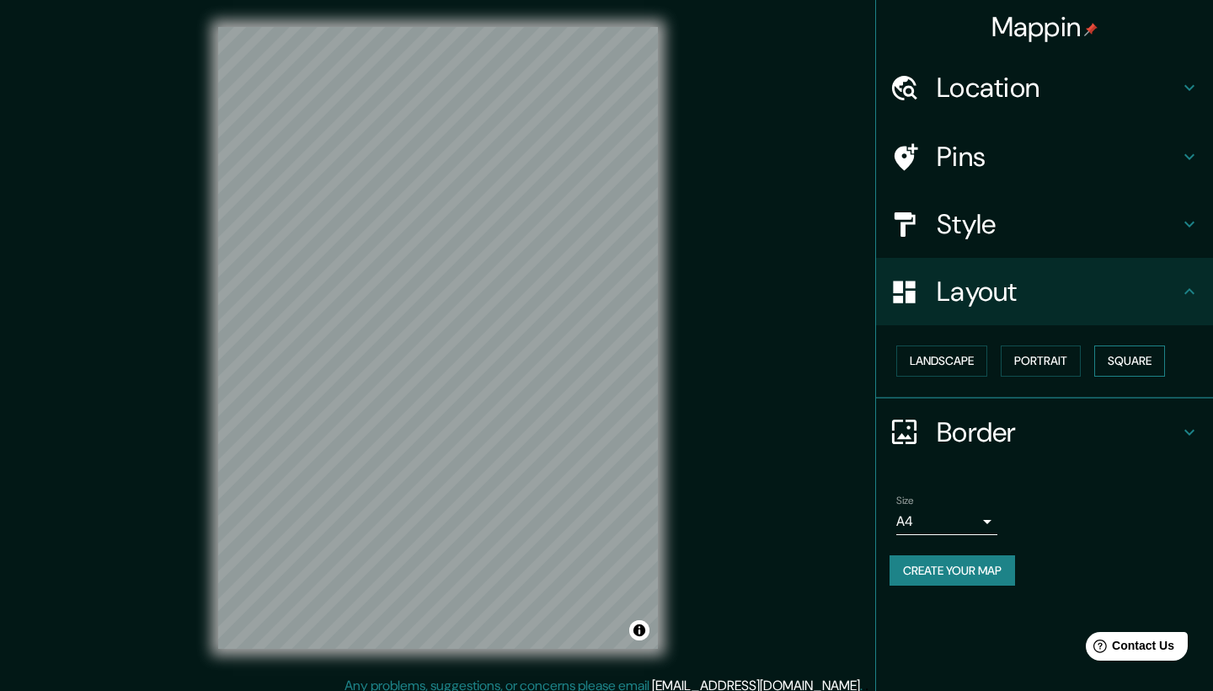
click at [1115, 361] on button "Square" at bounding box center [1130, 360] width 71 height 31
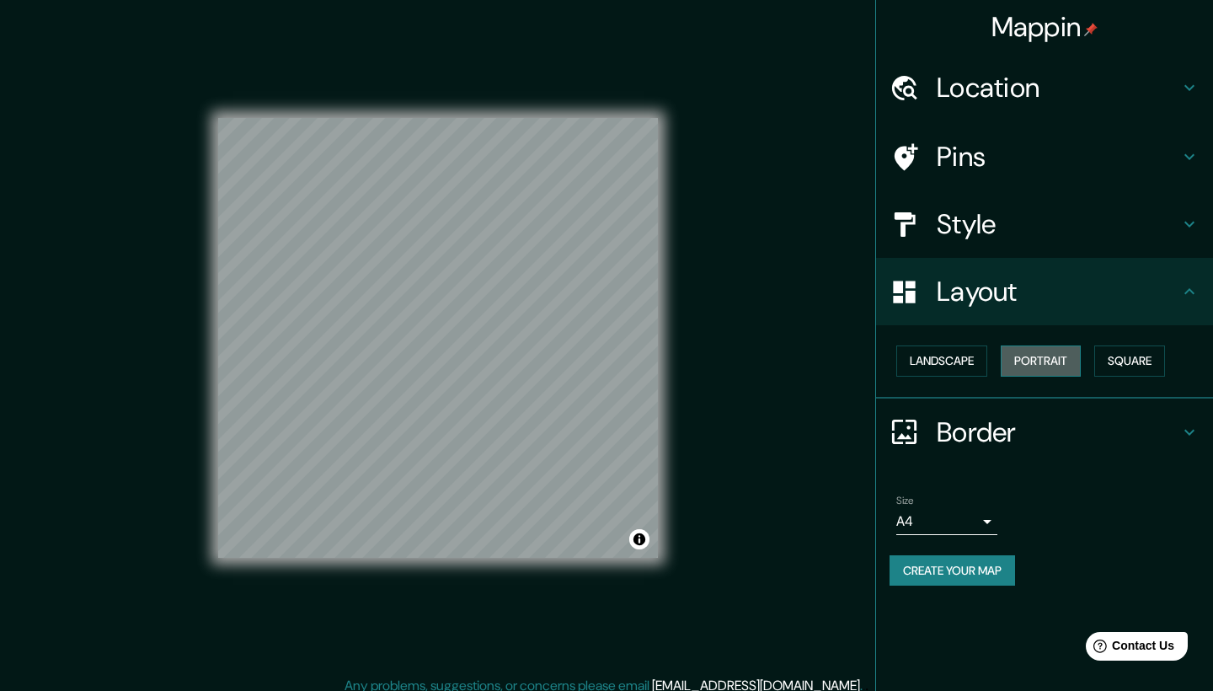
click at [1058, 359] on button "Portrait" at bounding box center [1041, 360] width 80 height 31
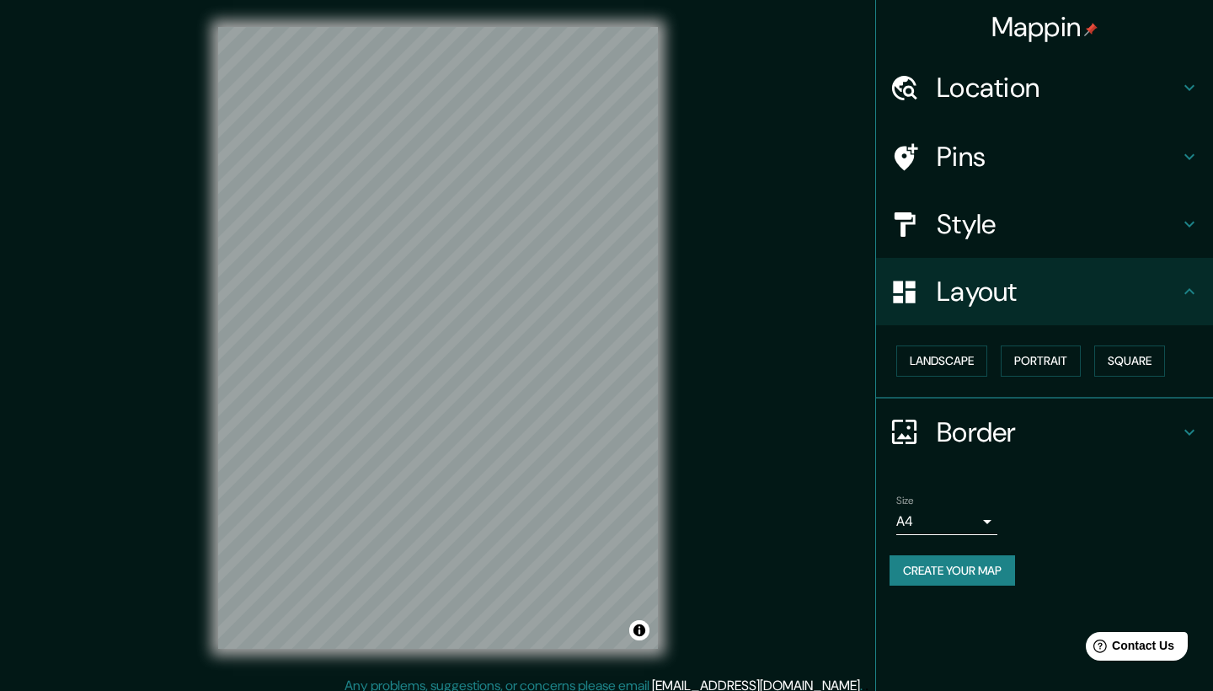
click at [1010, 430] on h4 "Border" at bounding box center [1058, 432] width 243 height 34
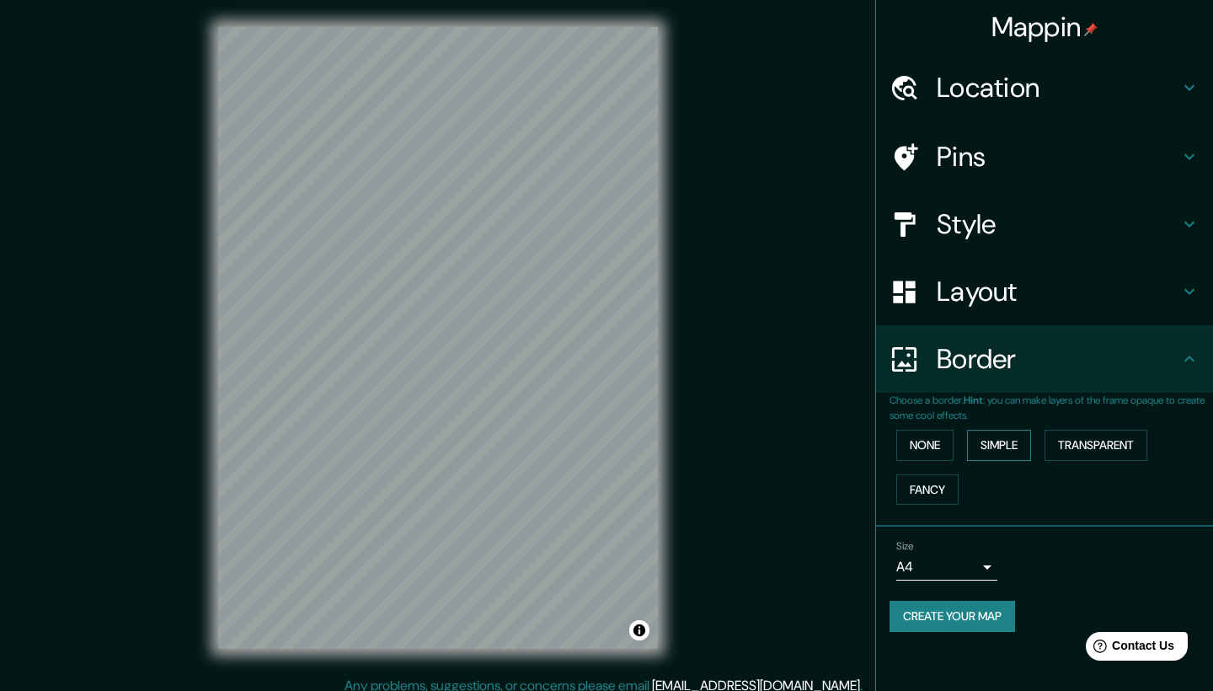
click at [985, 445] on button "Simple" at bounding box center [999, 445] width 64 height 31
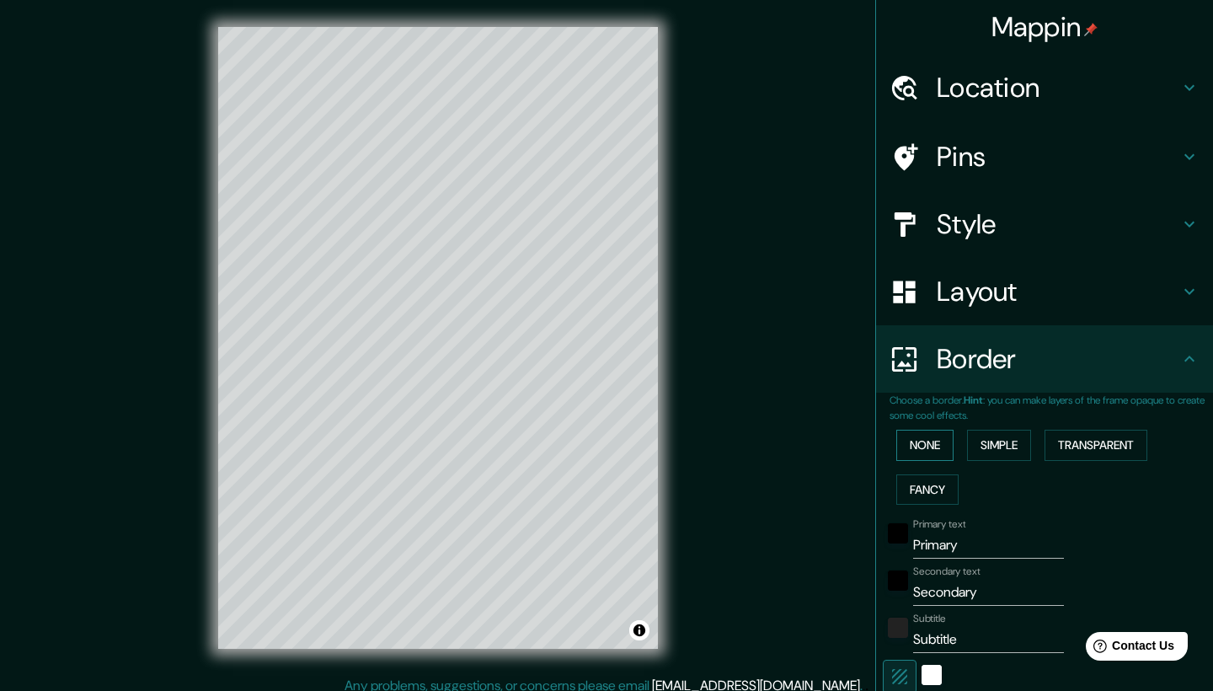
click at [928, 452] on button "None" at bounding box center [925, 445] width 57 height 31
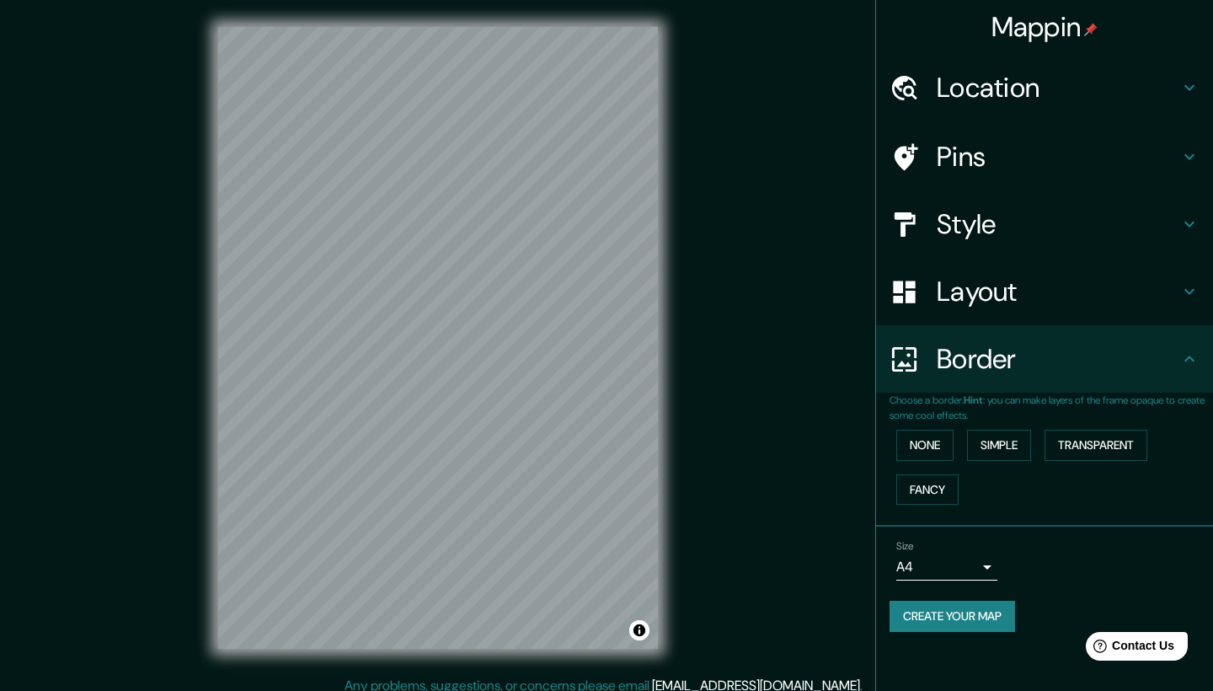
click at [1028, 150] on h4 "Pins" at bounding box center [1058, 157] width 243 height 34
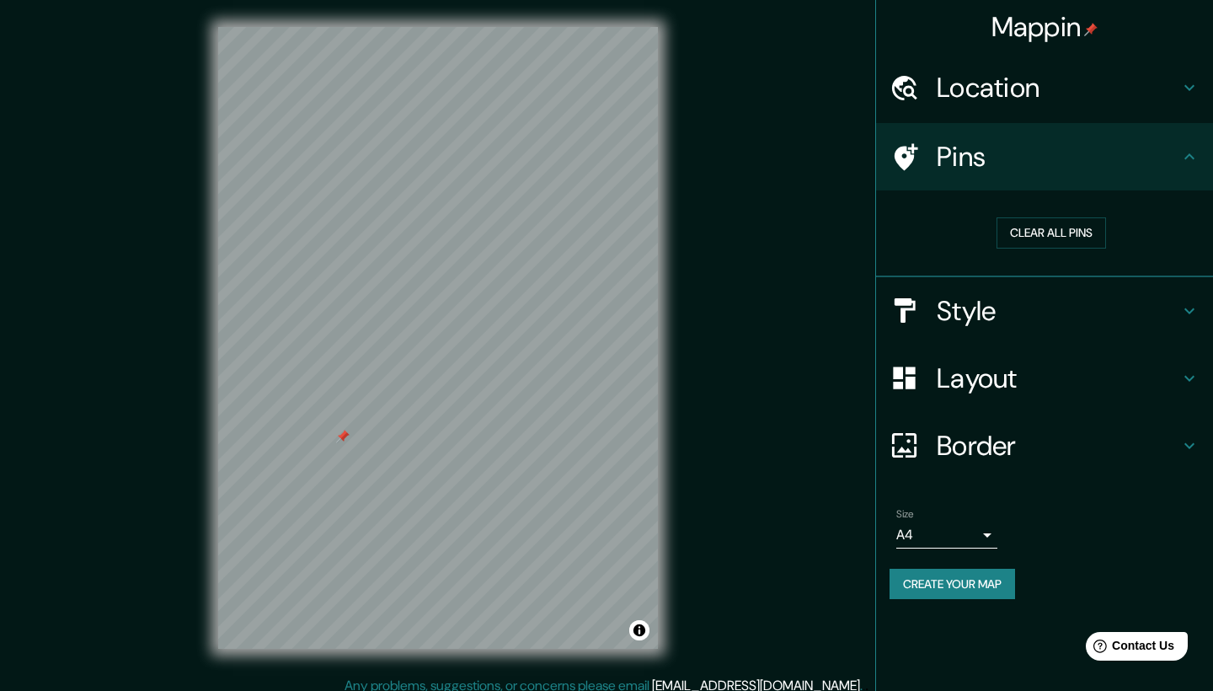
click at [957, 157] on h4 "Pins" at bounding box center [1058, 157] width 243 height 34
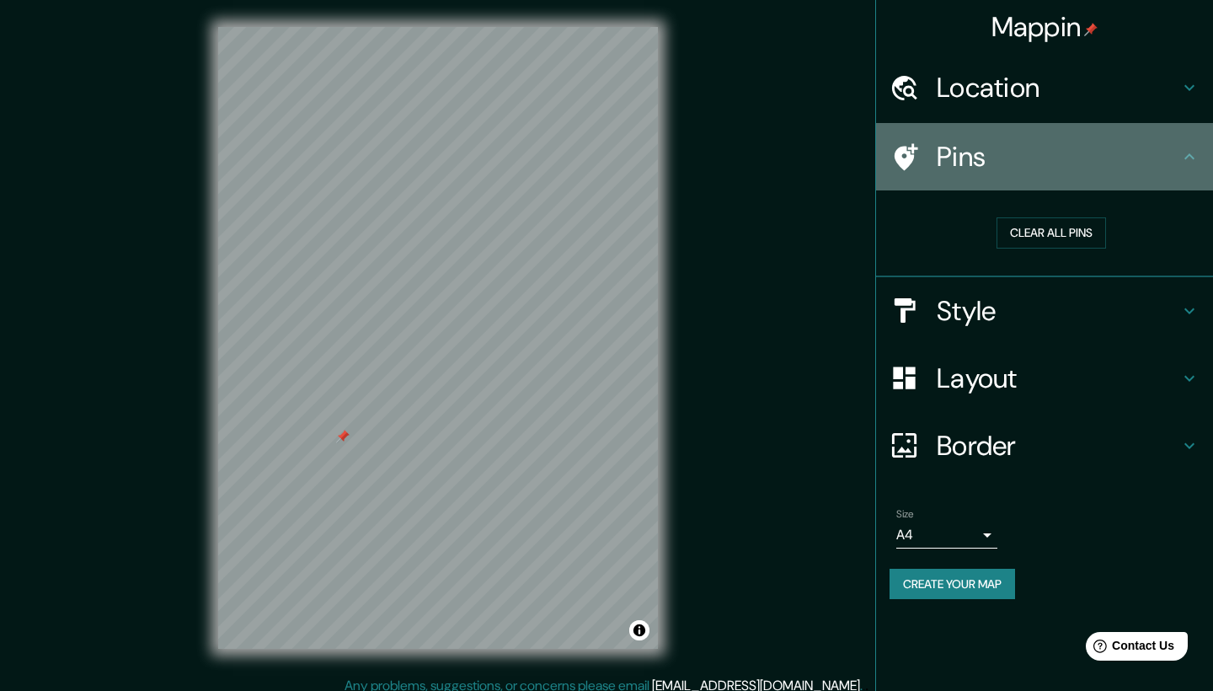
click at [957, 157] on h4 "Pins" at bounding box center [1058, 157] width 243 height 34
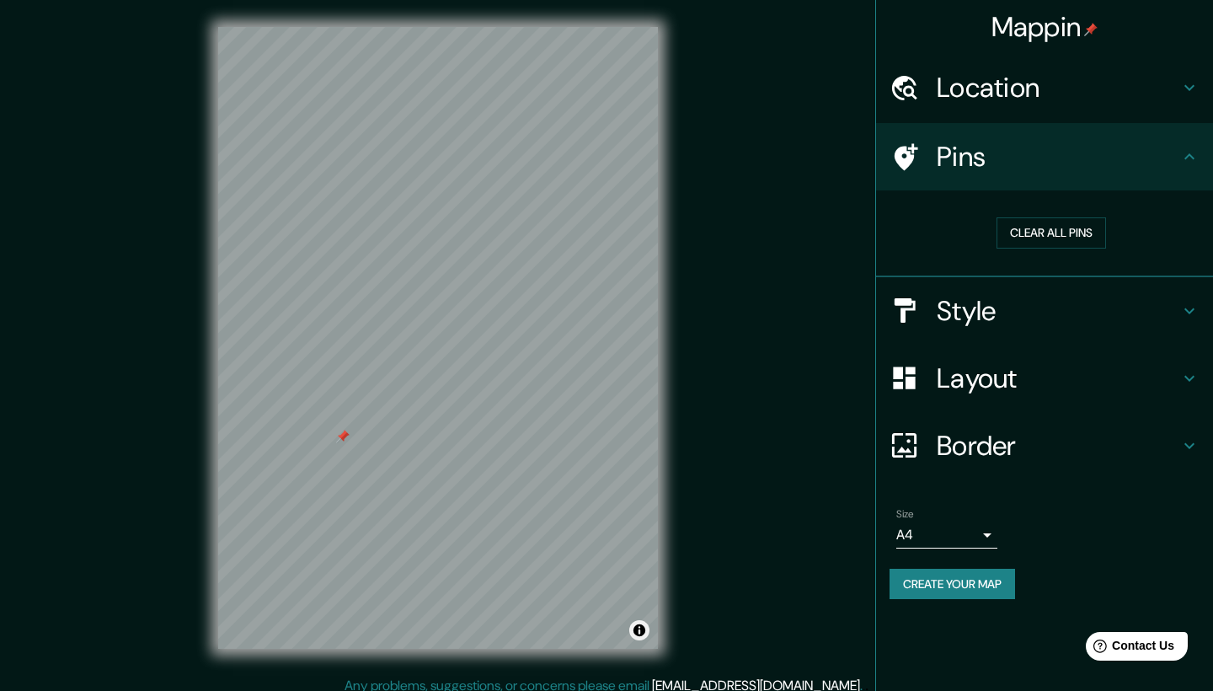
click at [637, 629] on button "Toggle attribution" at bounding box center [639, 630] width 20 height 20
click at [343, 438] on div at bounding box center [342, 436] width 13 height 13
click at [351, 436] on div at bounding box center [349, 431] width 13 height 13
